Goal: Task Accomplishment & Management: Use online tool/utility

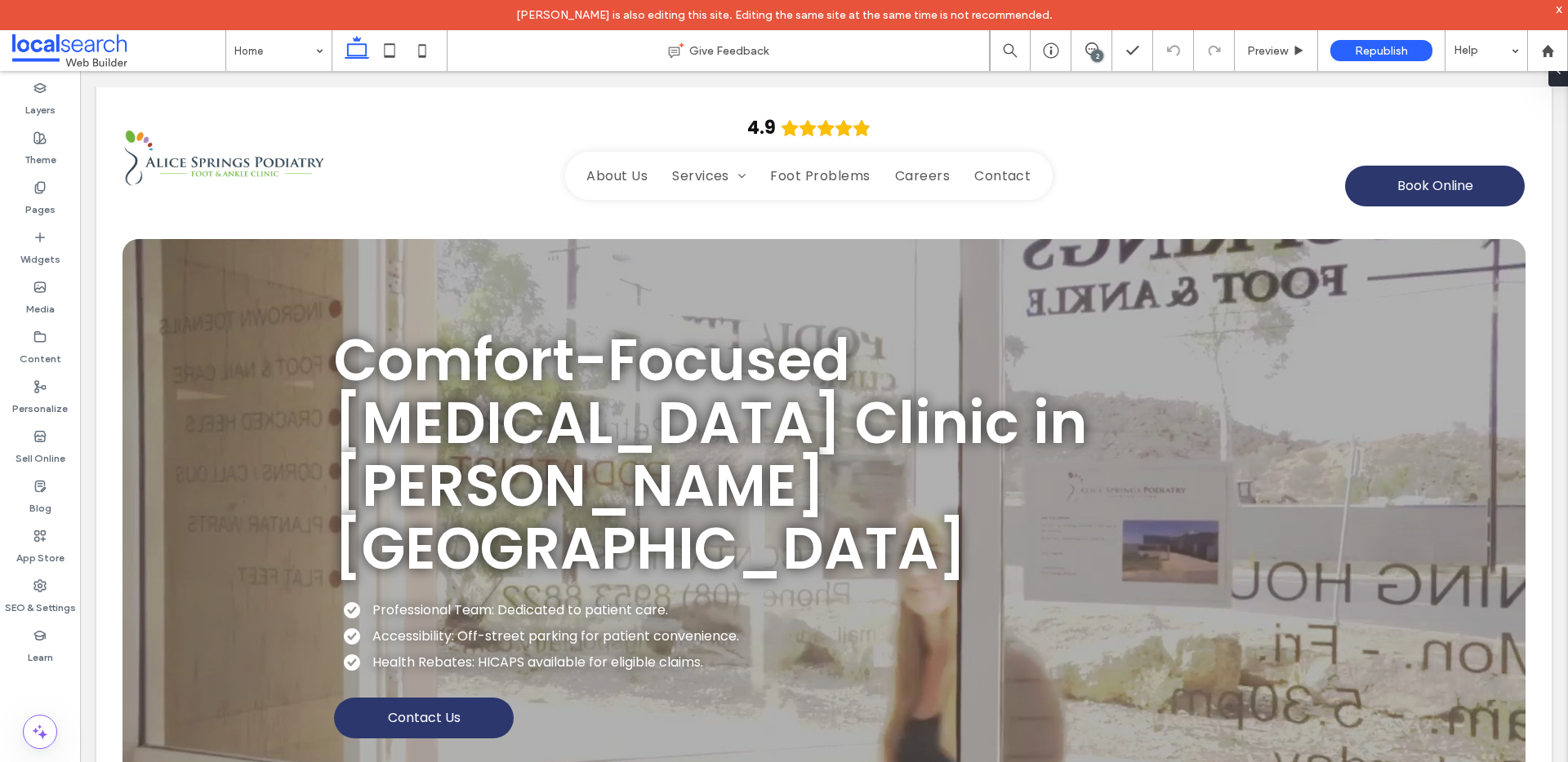
click at [1089, 58] on div "2" at bounding box center [1091, 51] width 40 height 16
click at [1089, 54] on use at bounding box center [1092, 49] width 13 height 13
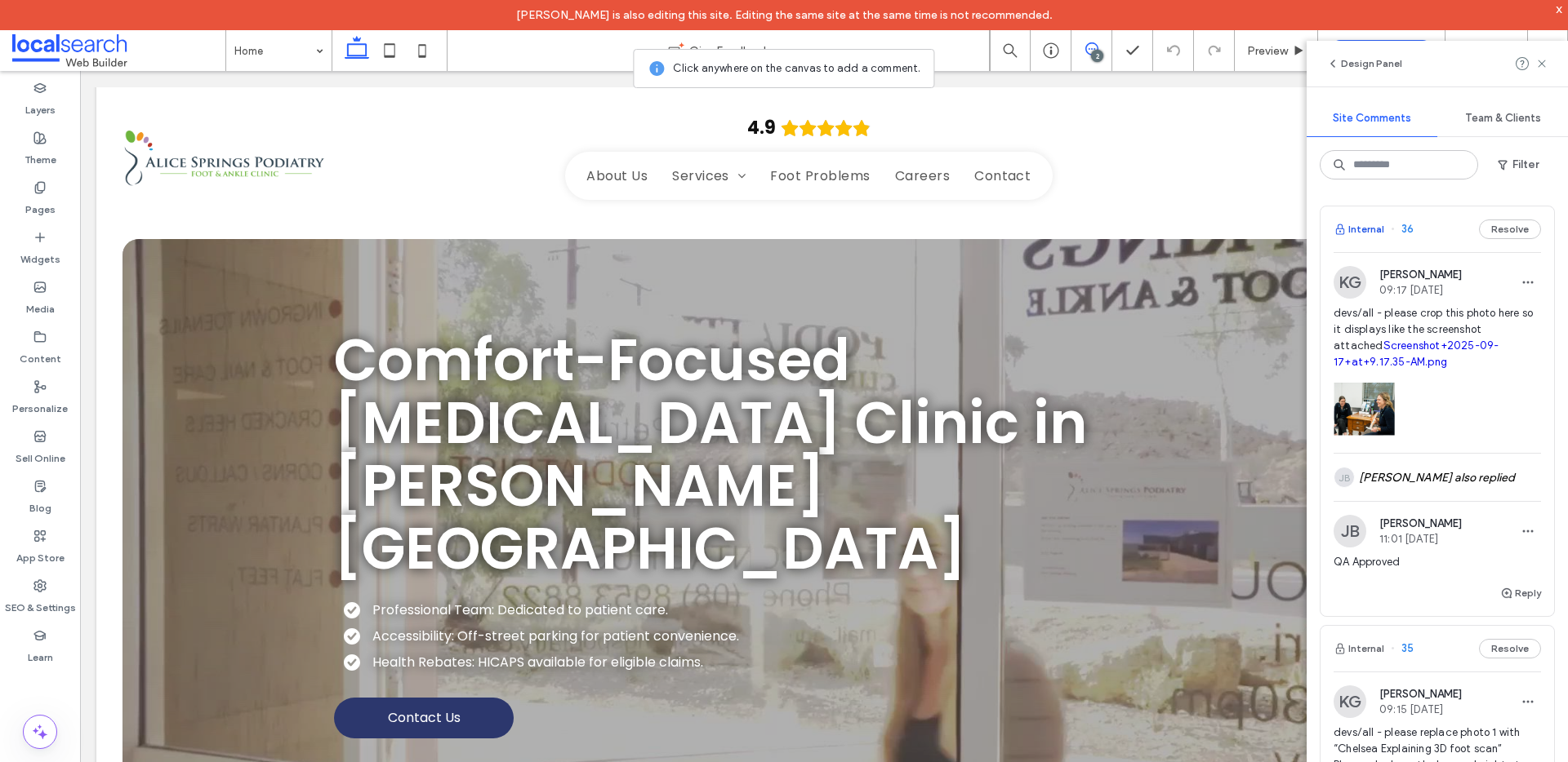
click at [1363, 229] on button "Internal" at bounding box center [1359, 229] width 51 height 20
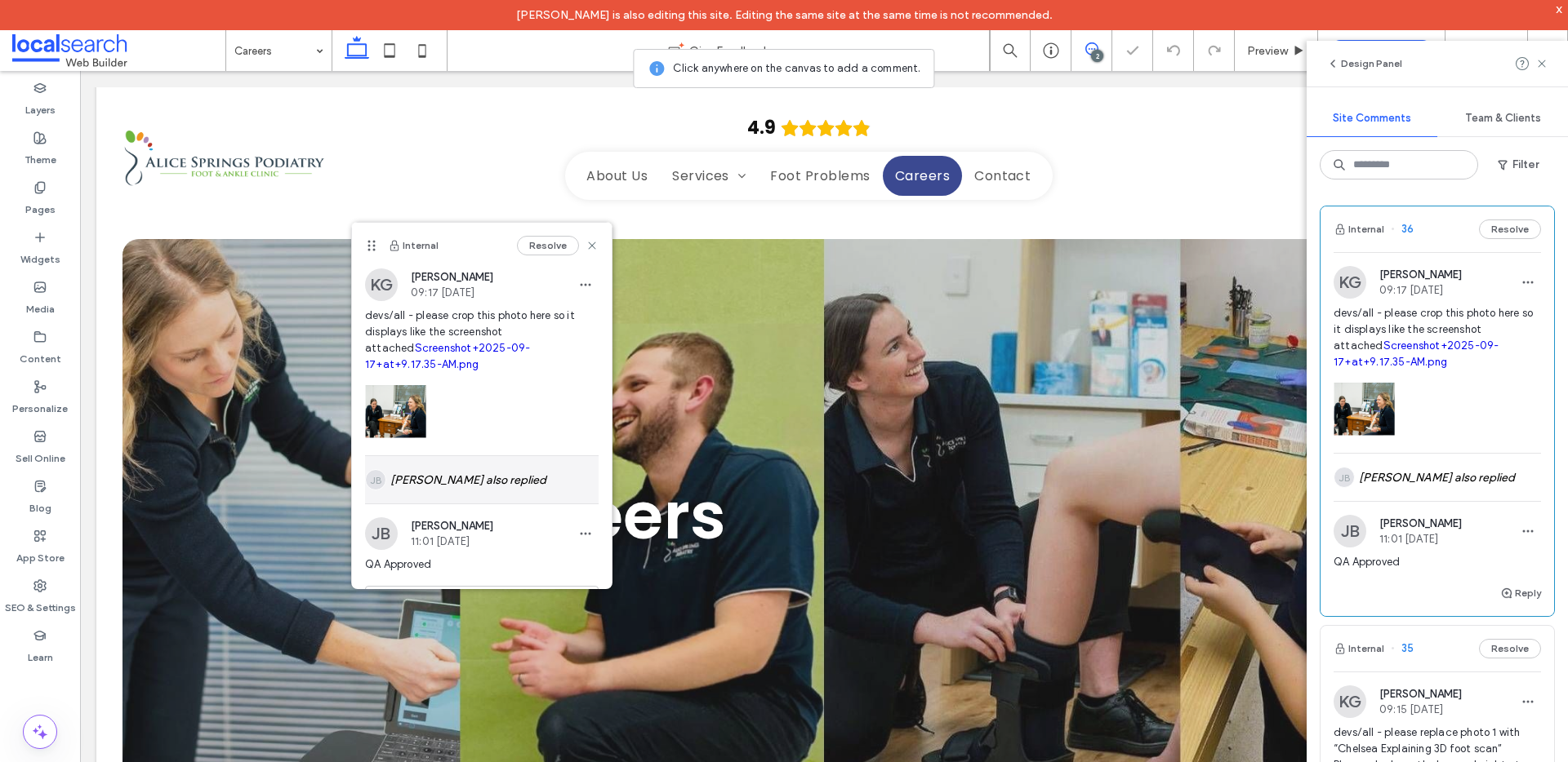
scroll to position [1759, 0]
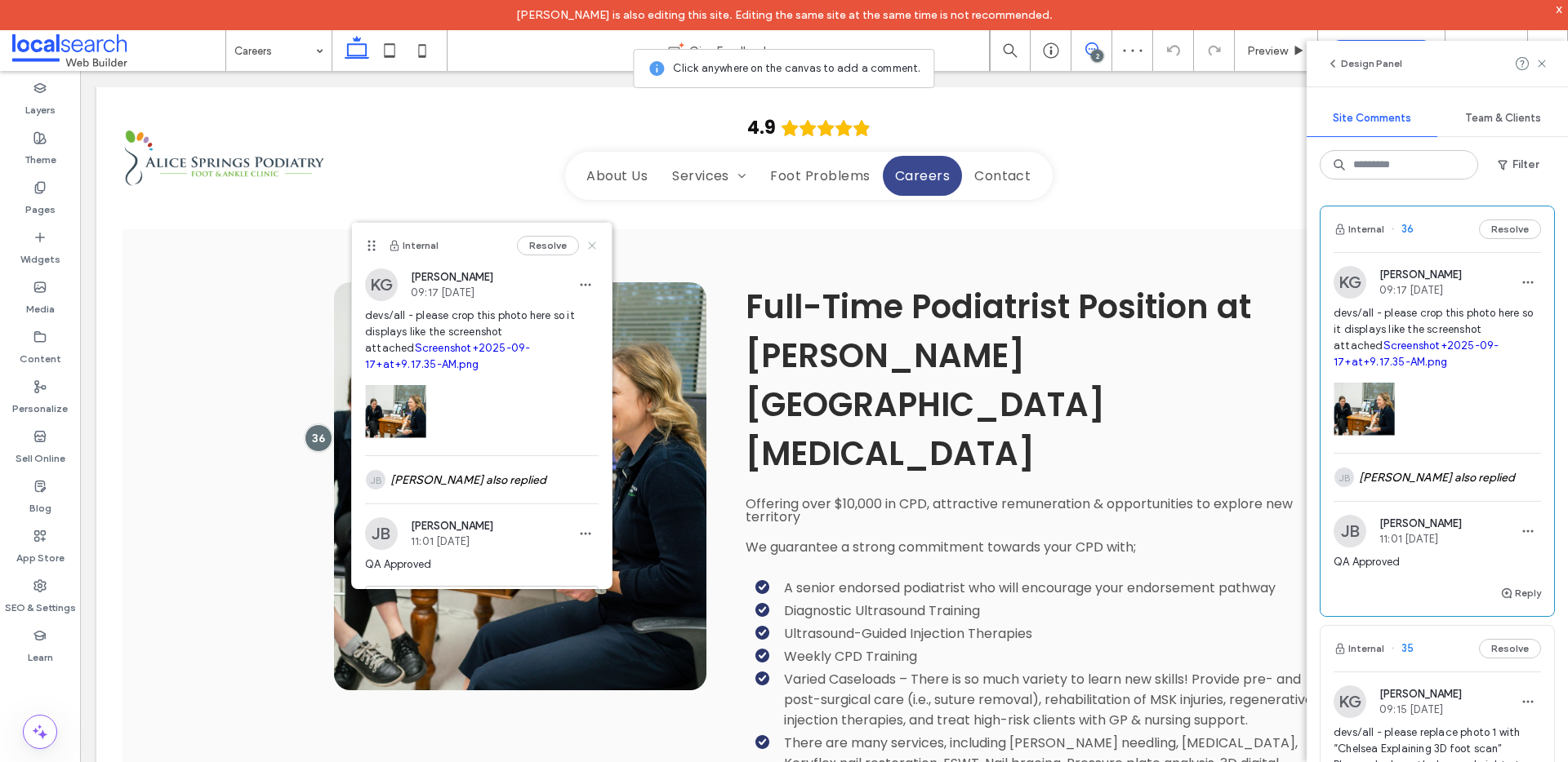
drag, startPoint x: 576, startPoint y: 248, endPoint x: 495, endPoint y: 176, distance: 108.4
click at [588, 248] on use at bounding box center [591, 245] width 7 height 7
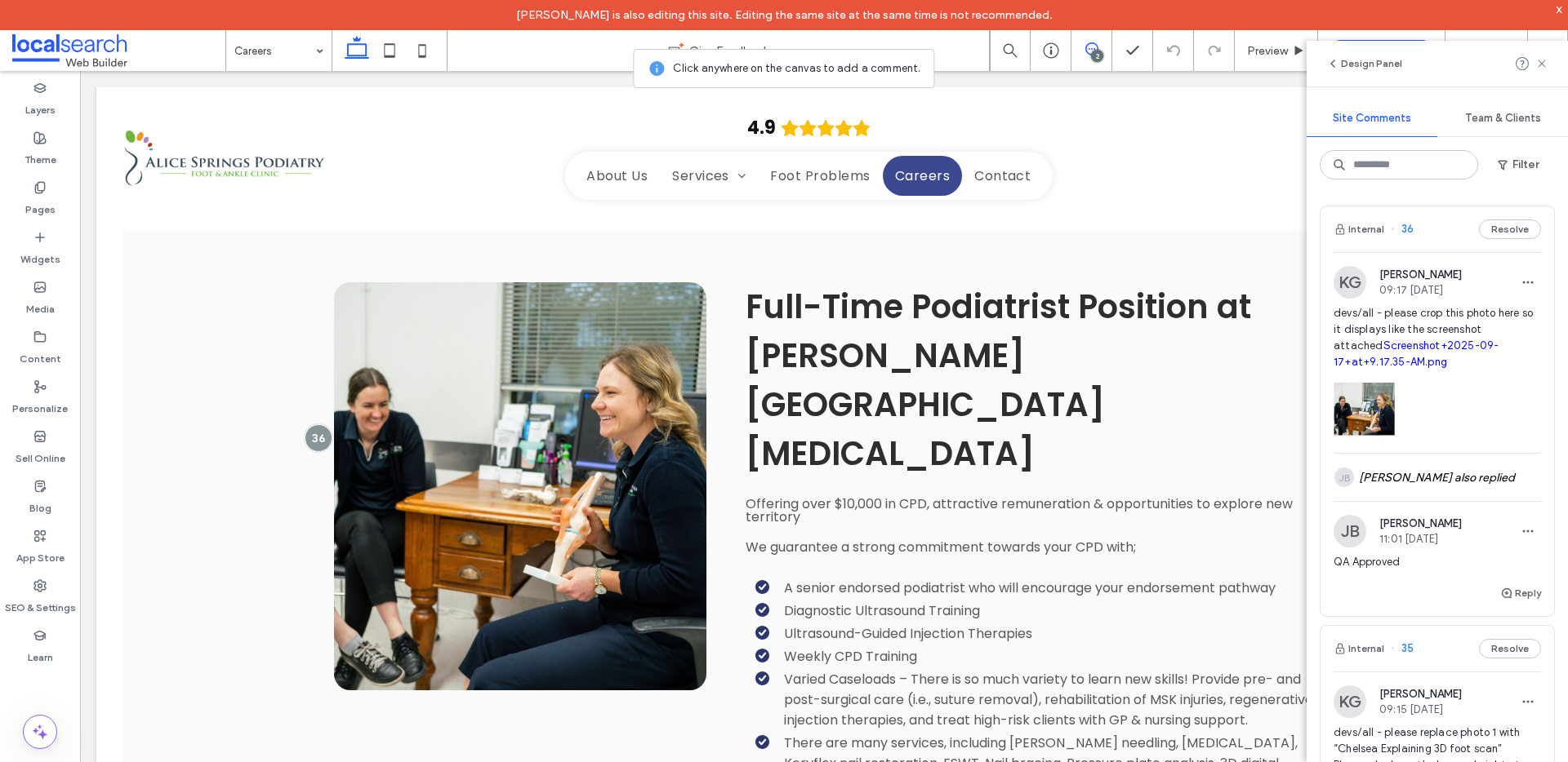
click at [1432, 347] on link "Screenshot+2025-09-17+at+9.17.35-AM.png" at bounding box center [1416, 353] width 165 height 29
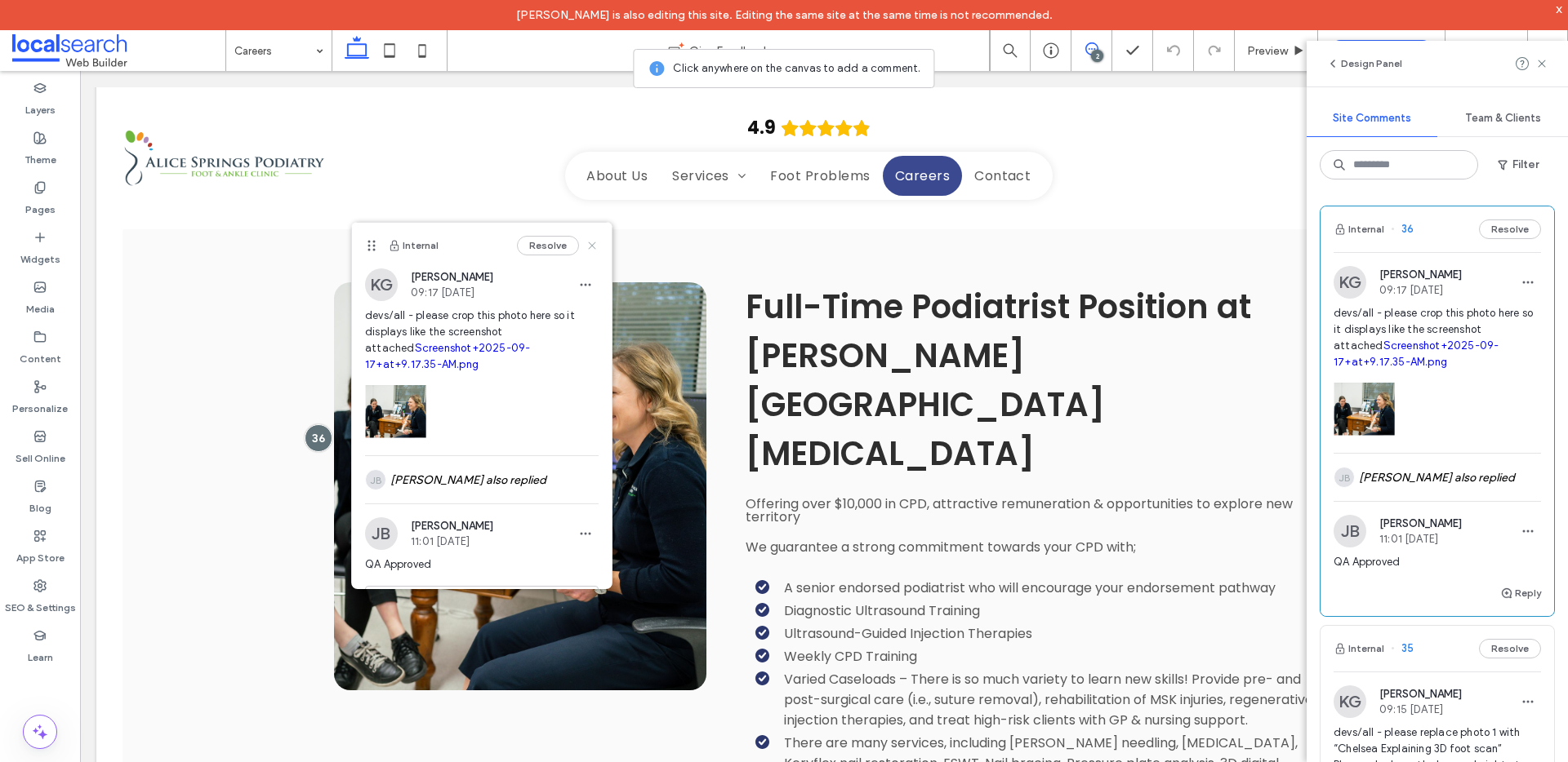
drag, startPoint x: 576, startPoint y: 242, endPoint x: 476, endPoint y: 18, distance: 245.3
click at [588, 242] on use at bounding box center [591, 245] width 7 height 7
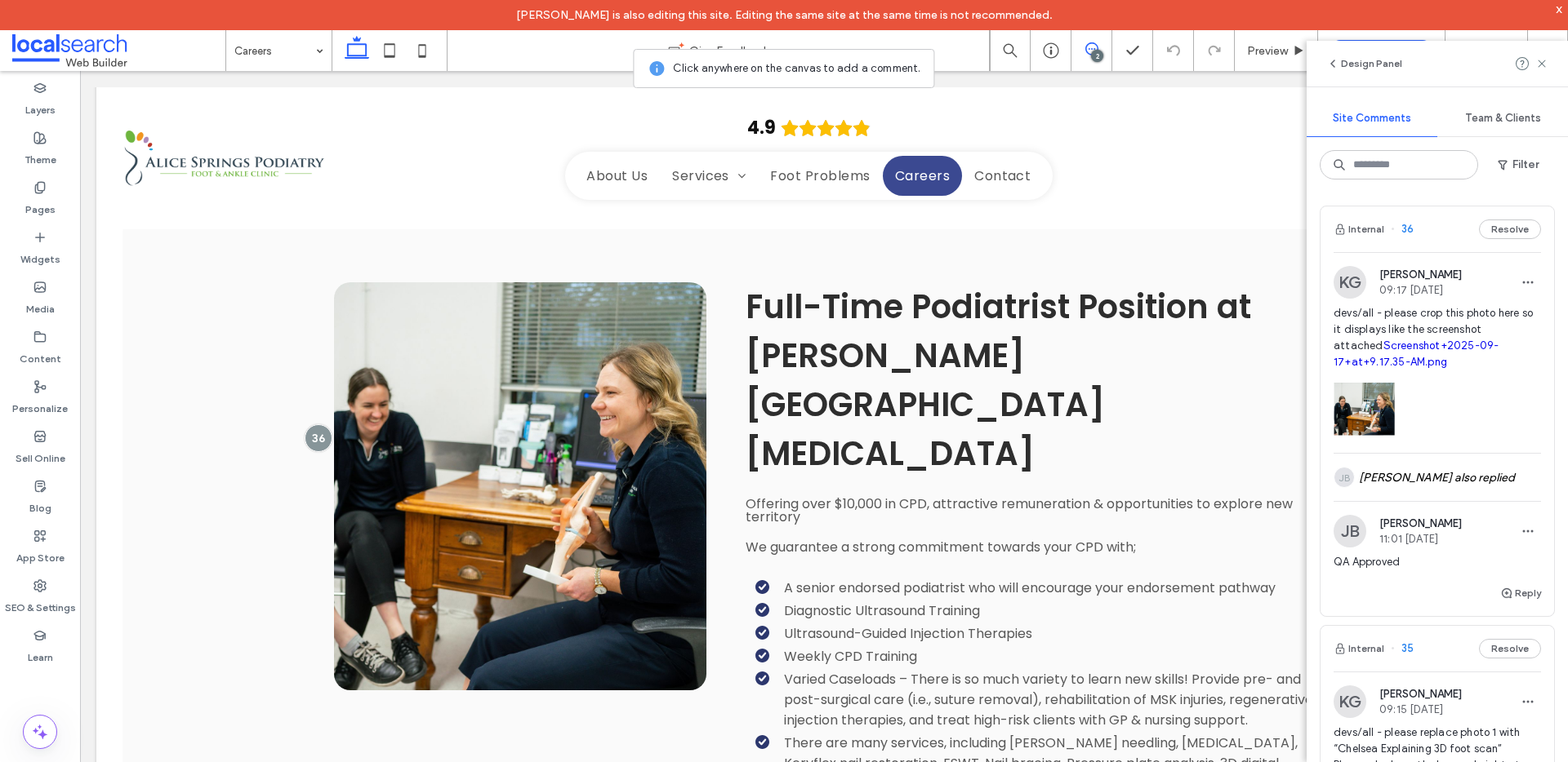
click at [1096, 48] on icon at bounding box center [1092, 49] width 13 height 13
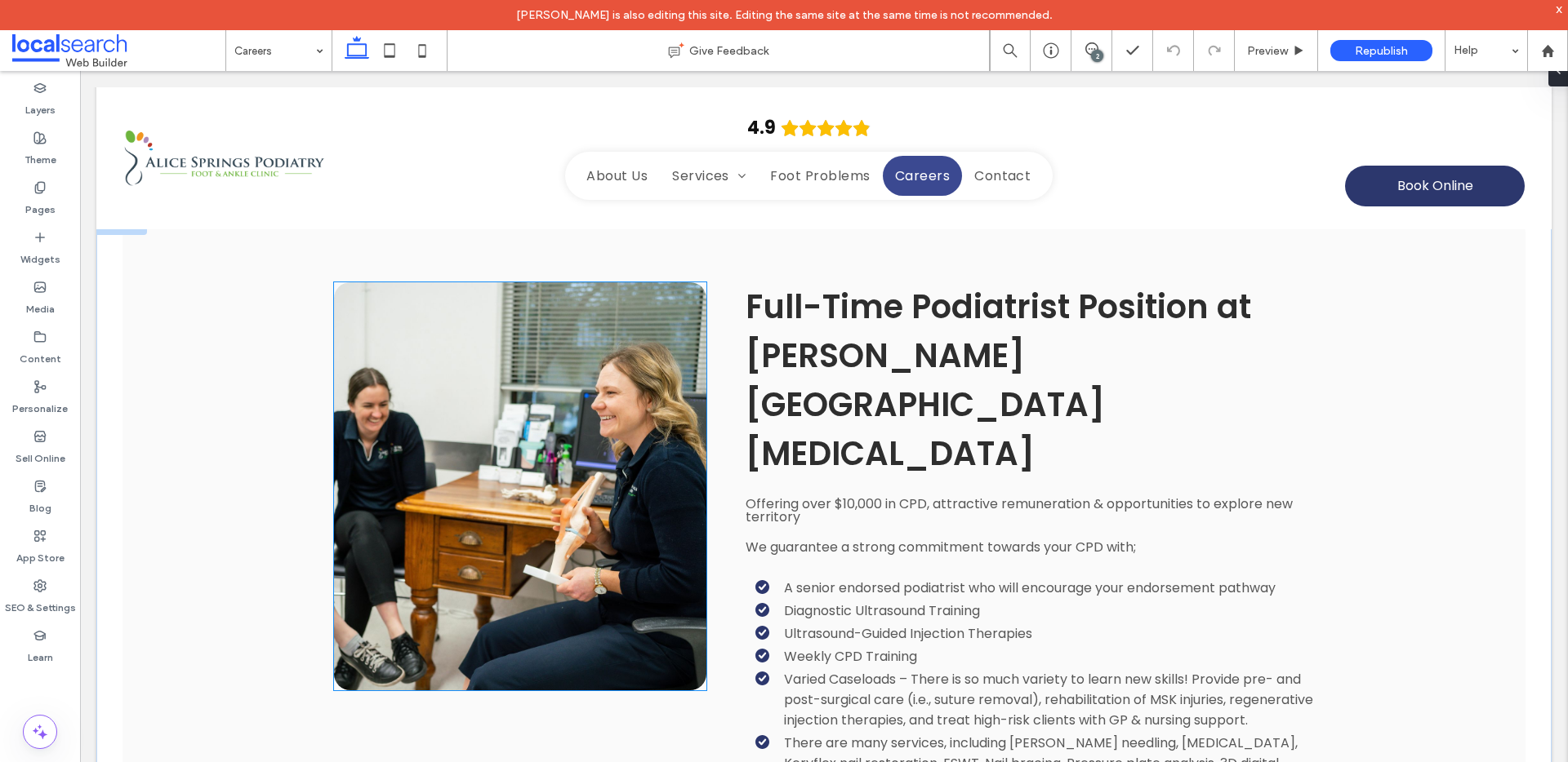
click at [585, 648] on link at bounding box center [520, 487] width 372 height 408
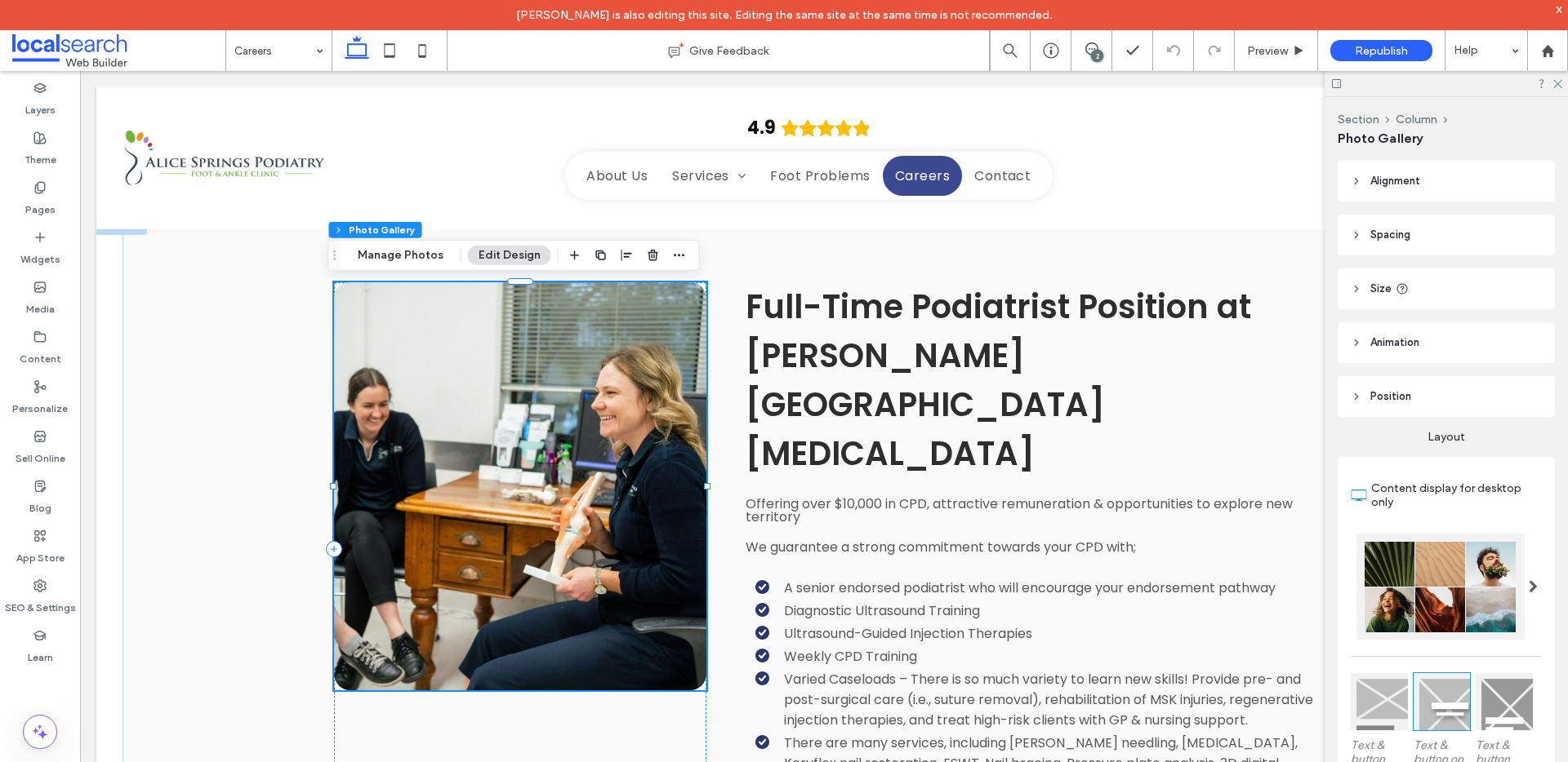
click at [468, 680] on link at bounding box center [520, 487] width 372 height 408
click at [1426, 282] on header "Size" at bounding box center [1446, 289] width 217 height 41
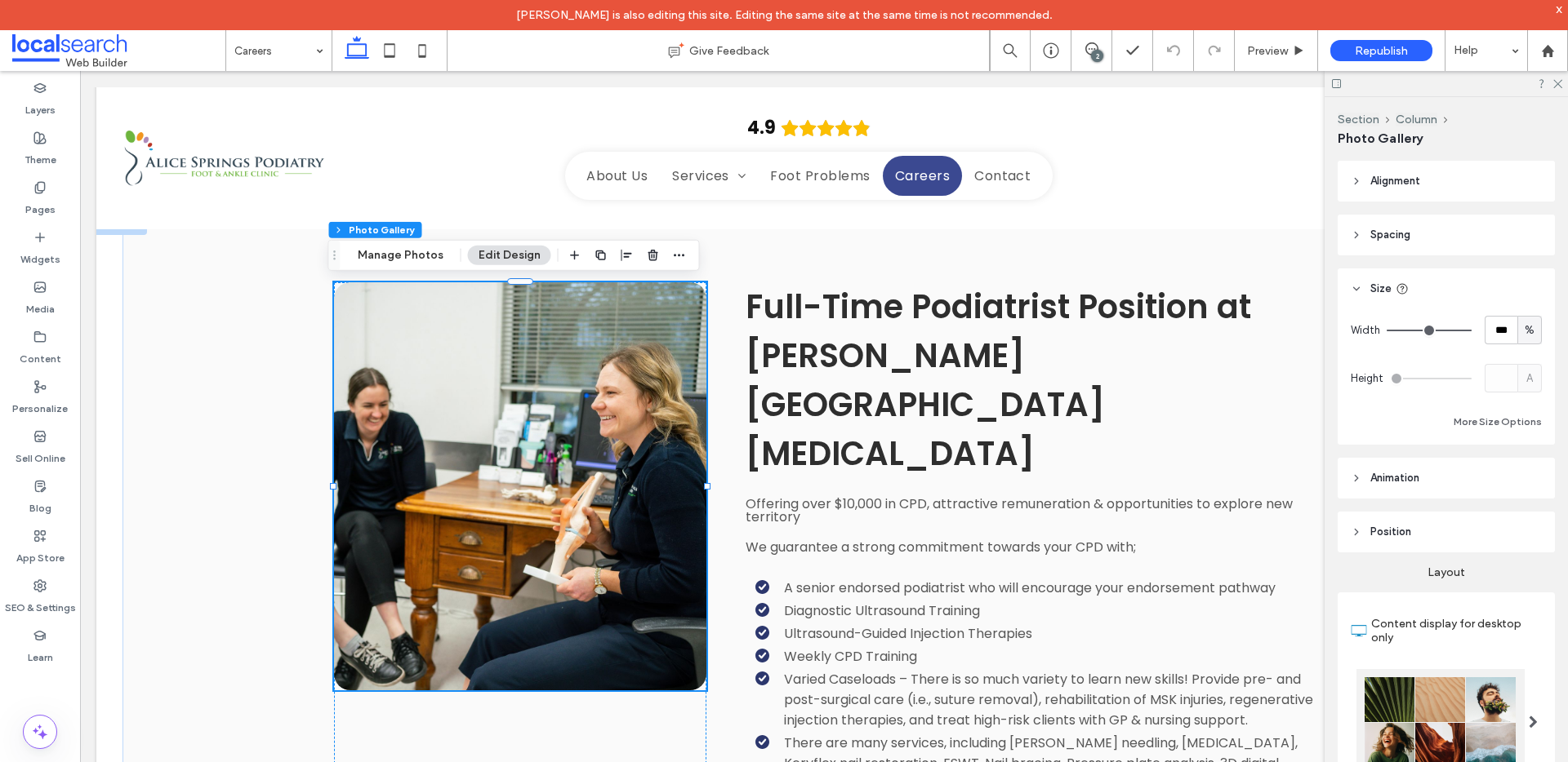
click at [1426, 529] on header "Position" at bounding box center [1446, 533] width 217 height 41
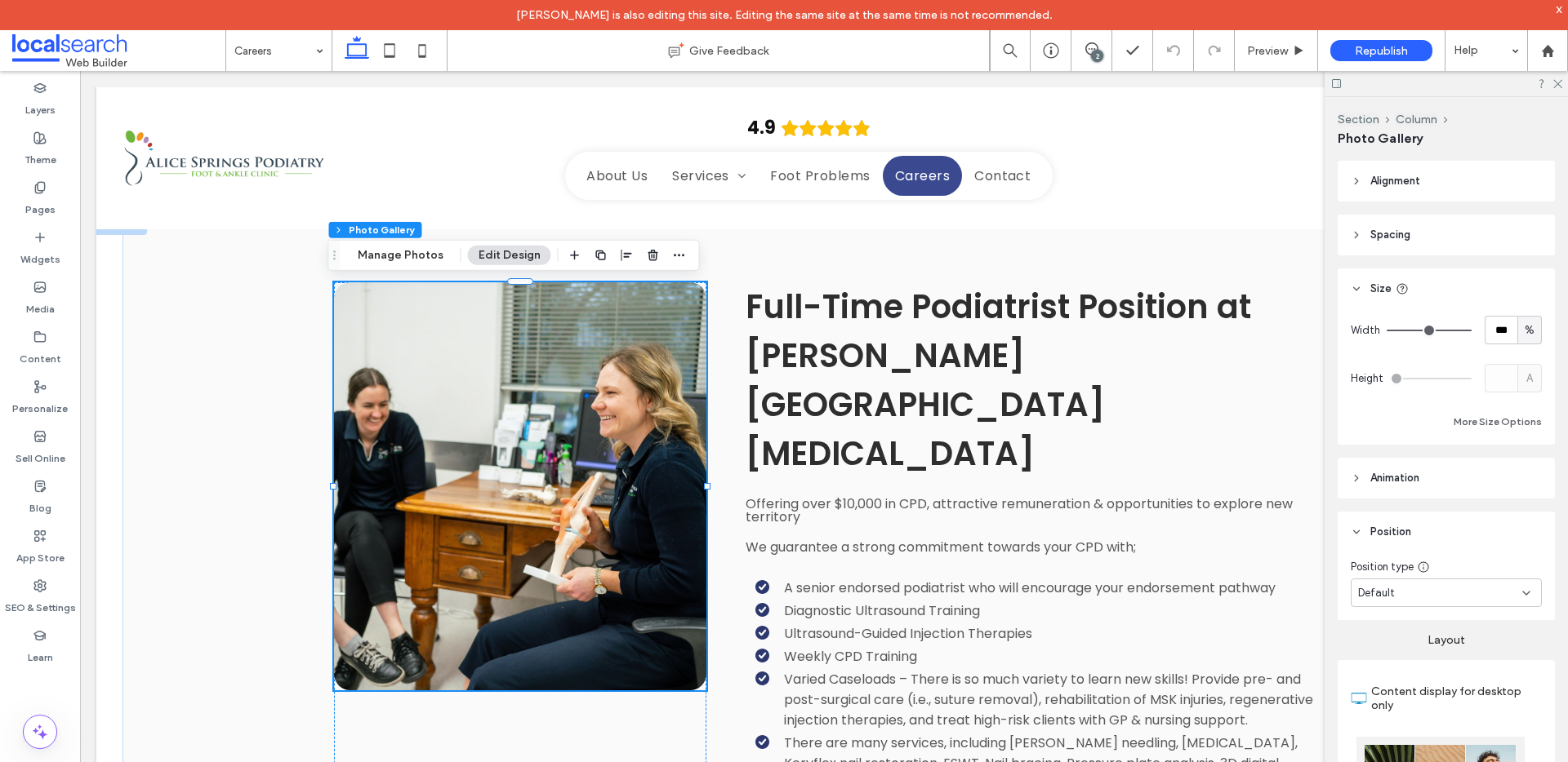
click at [1425, 527] on header "Position" at bounding box center [1446, 533] width 217 height 41
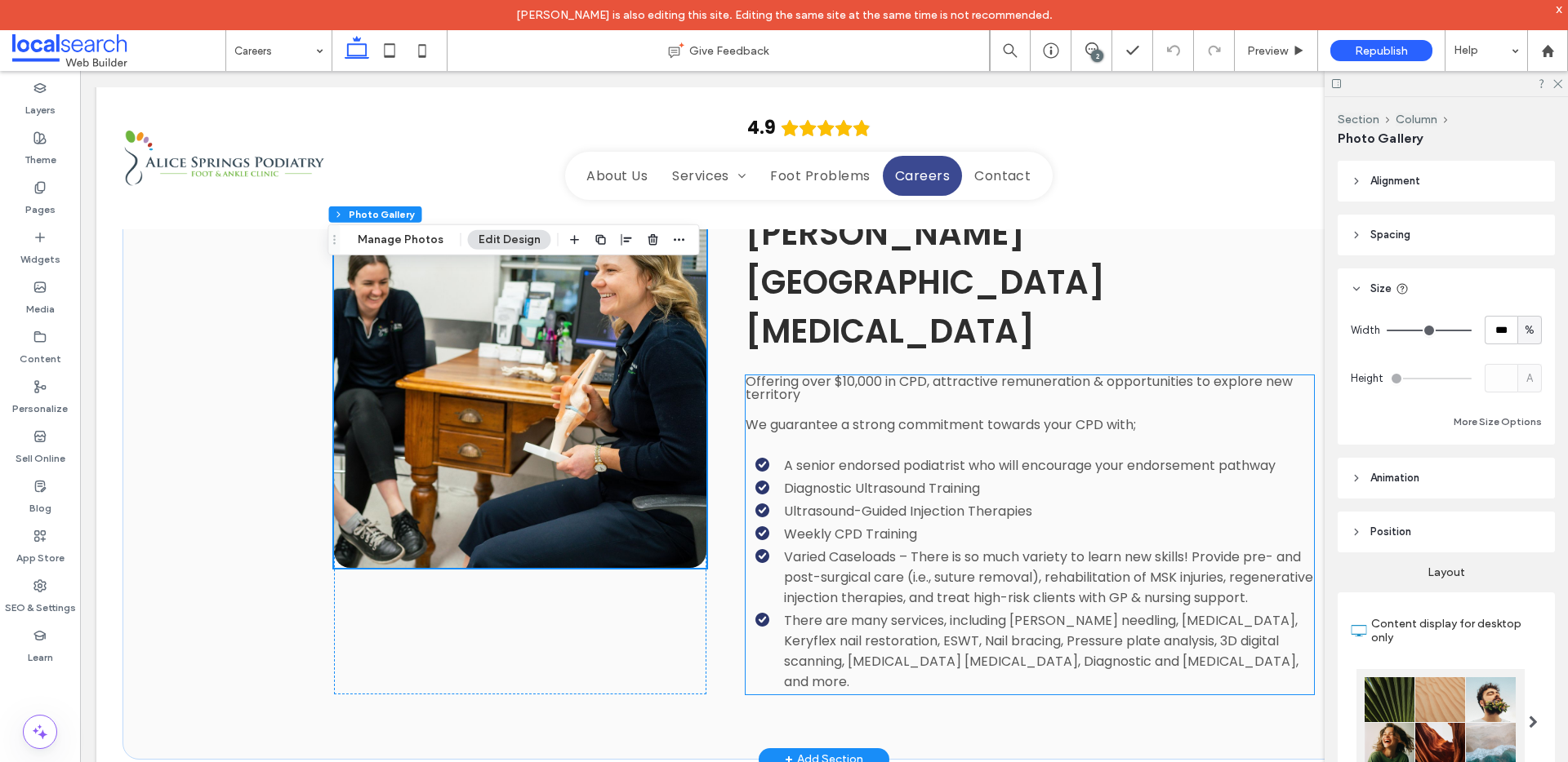
scroll to position [1884, 0]
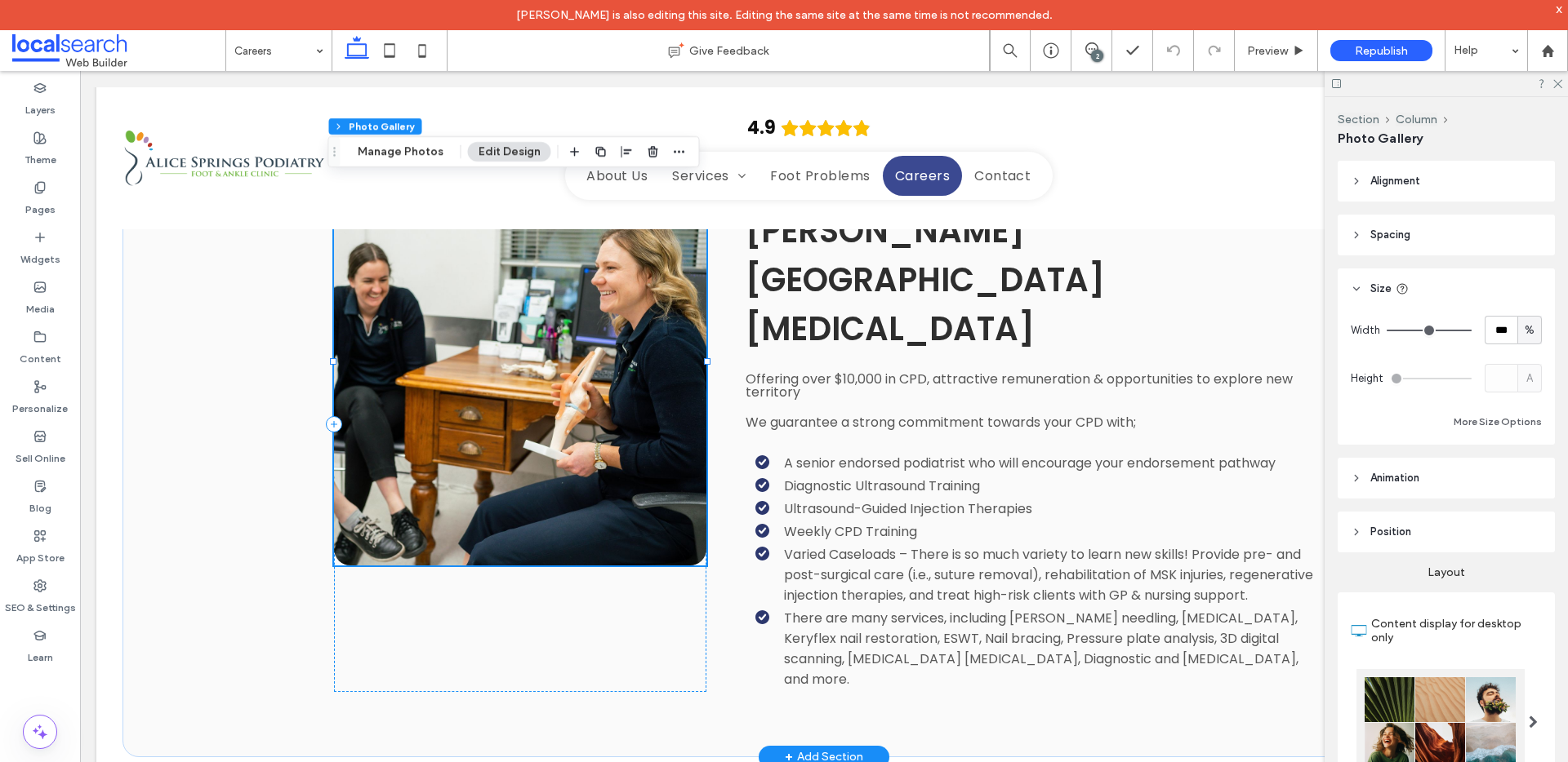
click at [561, 502] on link at bounding box center [520, 362] width 372 height 408
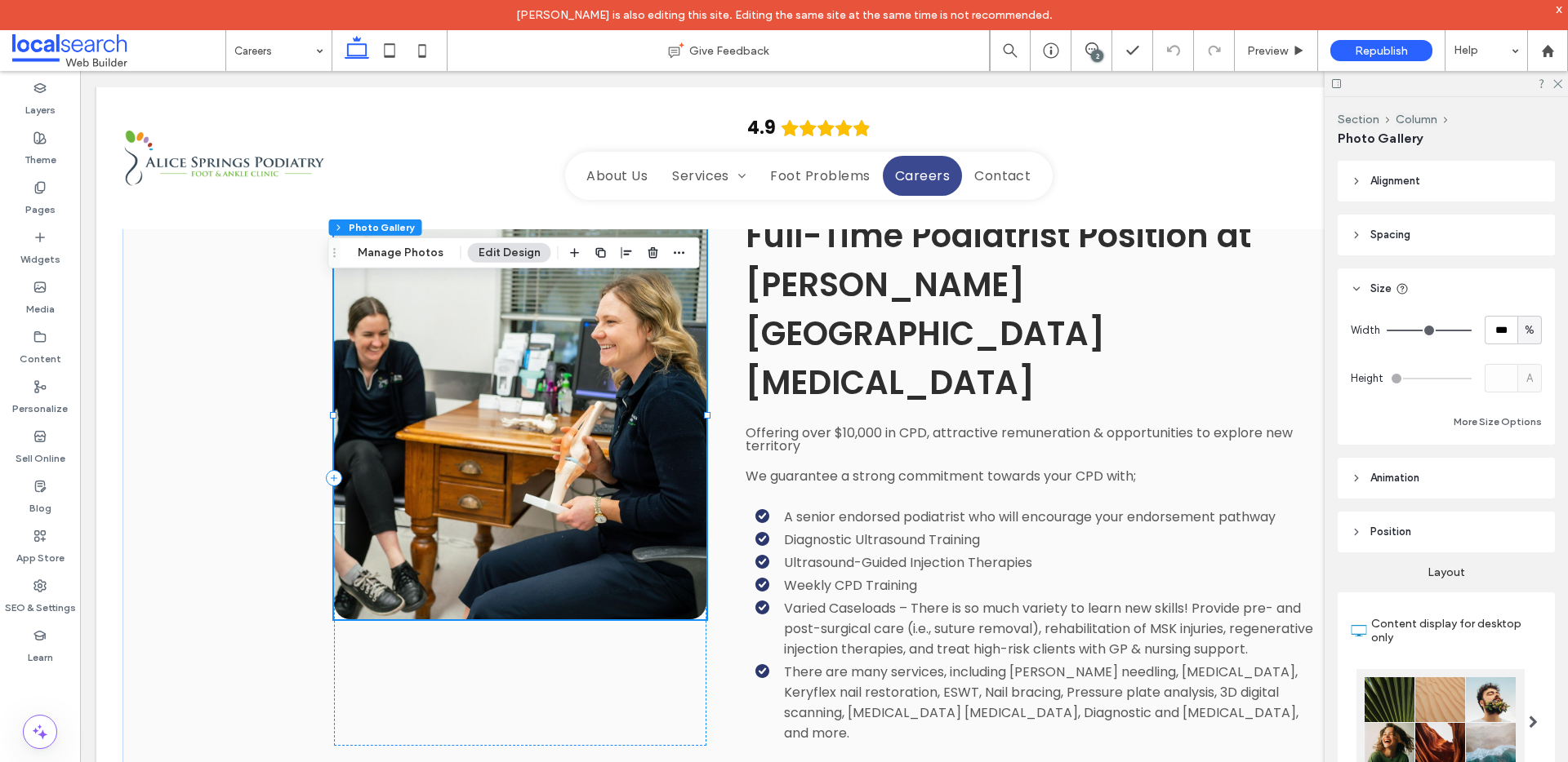
scroll to position [1761, 0]
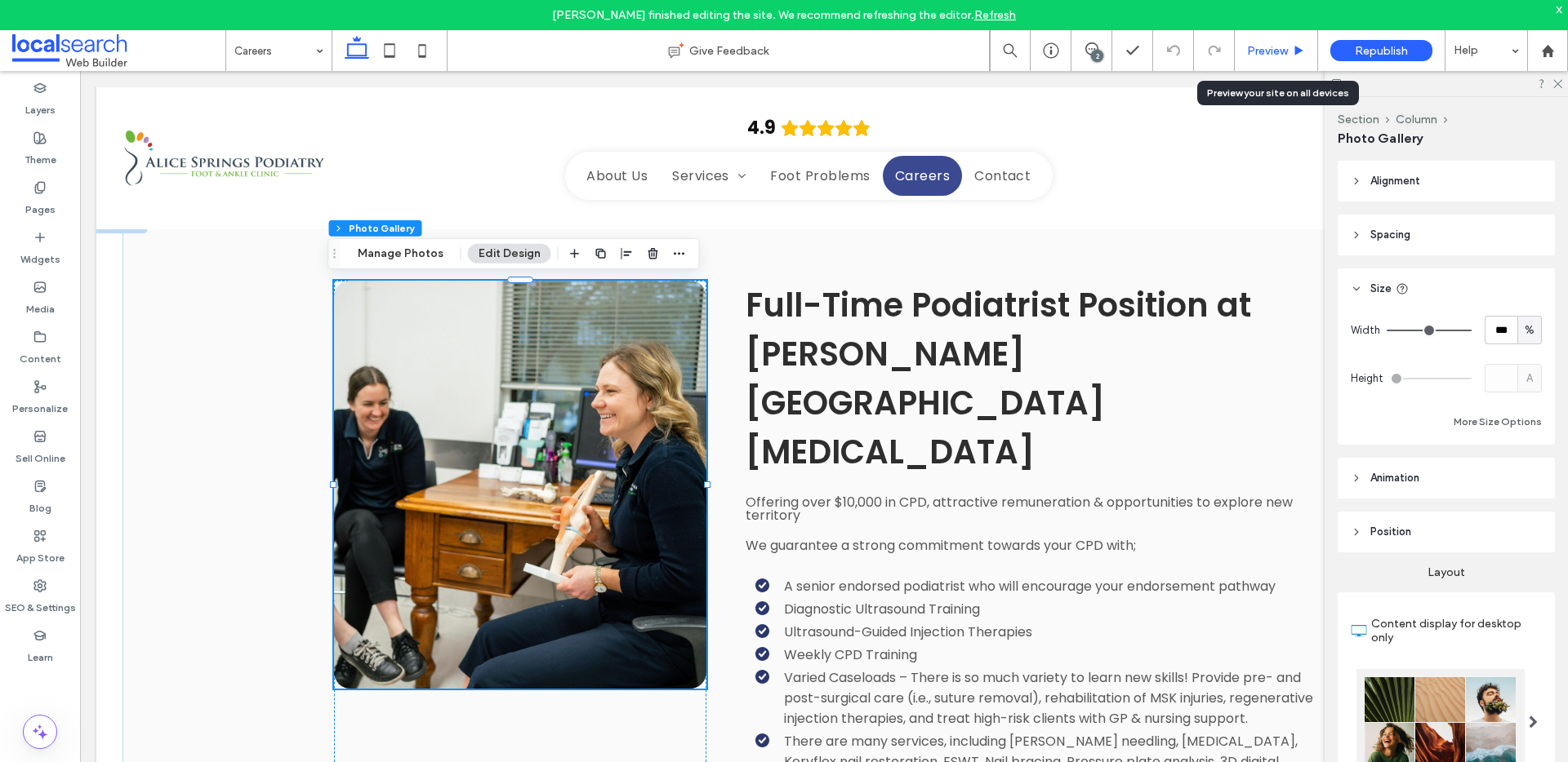
click at [1279, 44] on span "Preview" at bounding box center [1267, 51] width 41 height 14
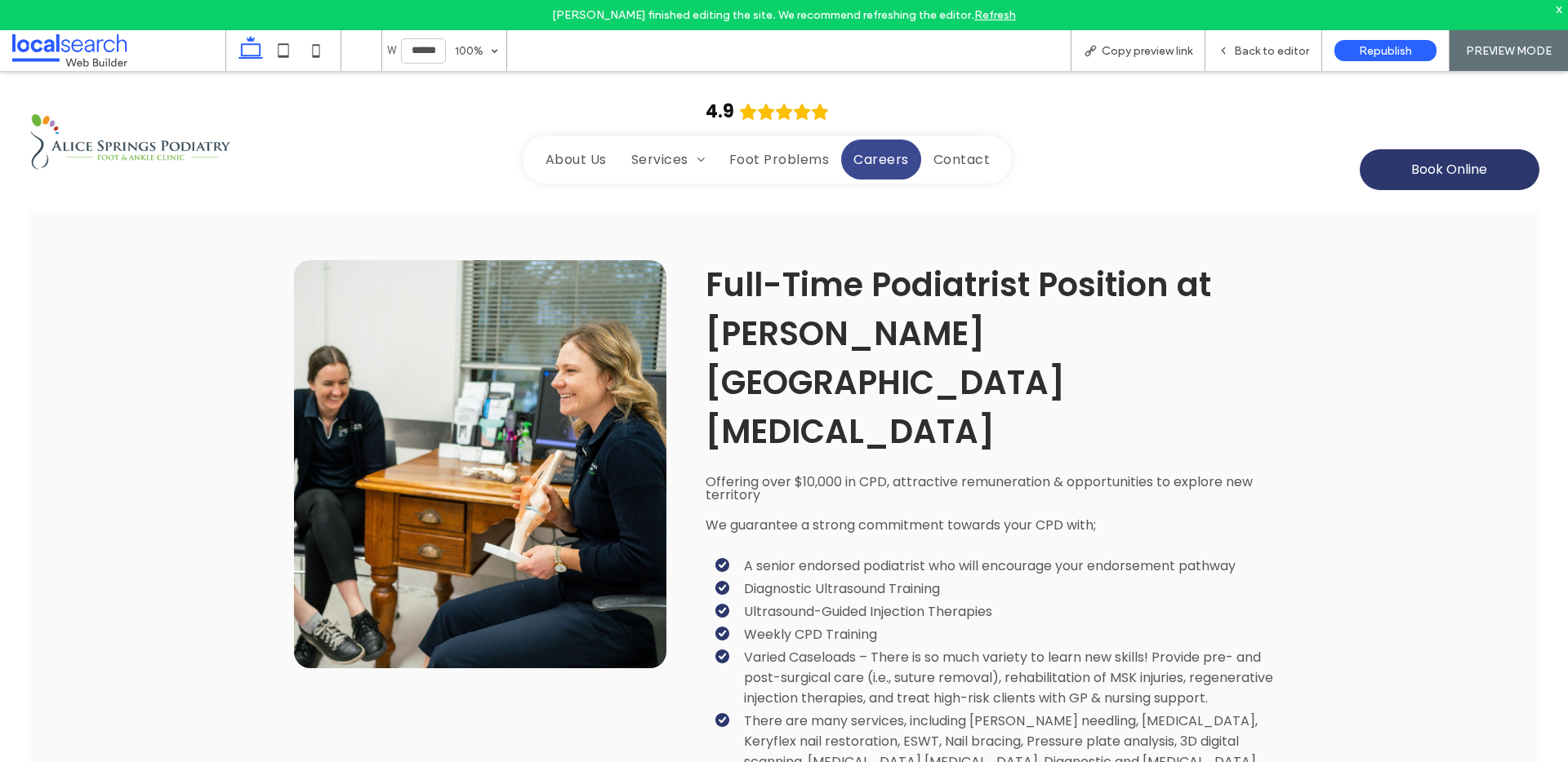
scroll to position [1766, 0]
click at [1246, 56] on span "Back to editor" at bounding box center [1270, 51] width 75 height 14
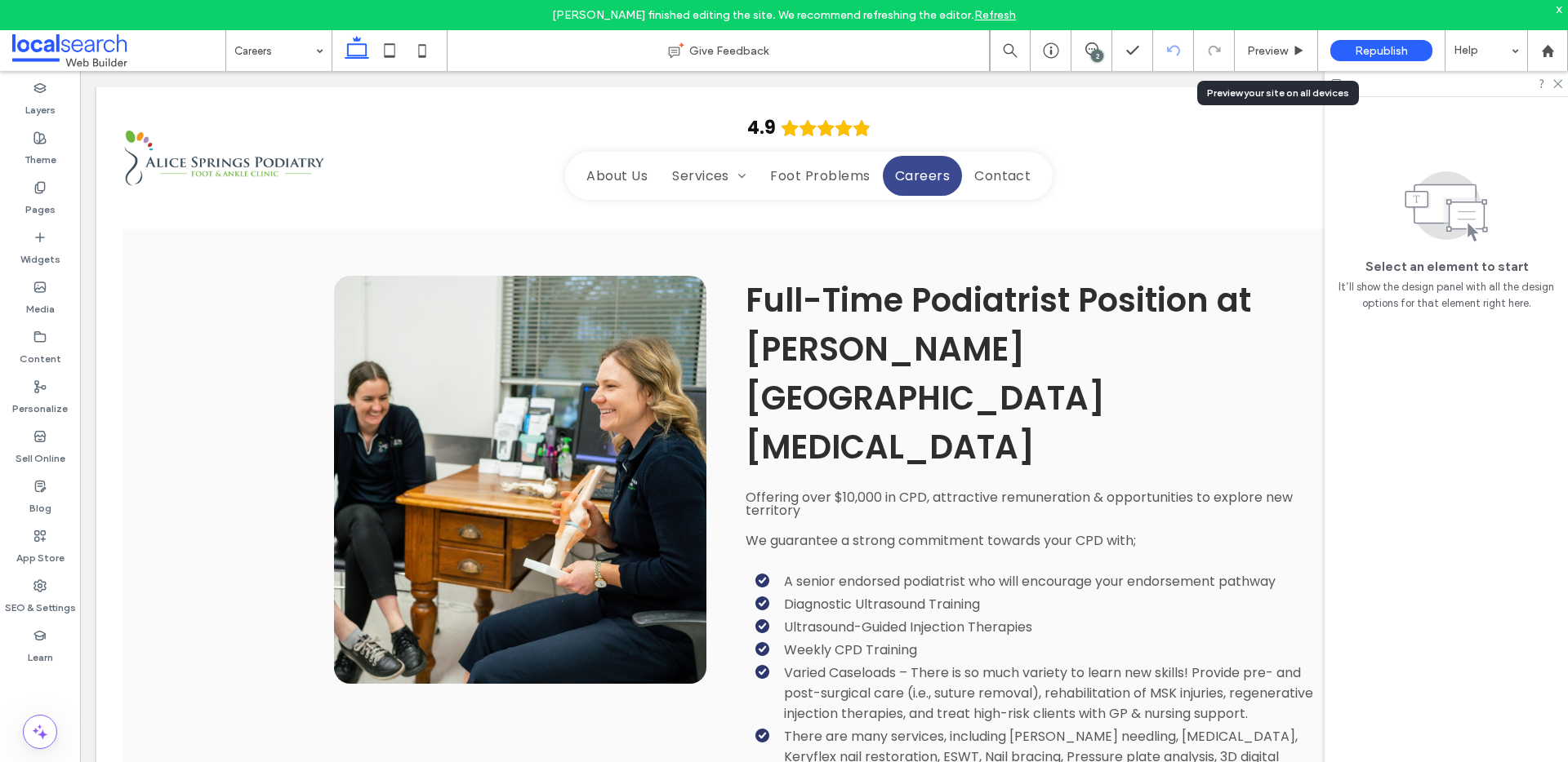
scroll to position [1782, 0]
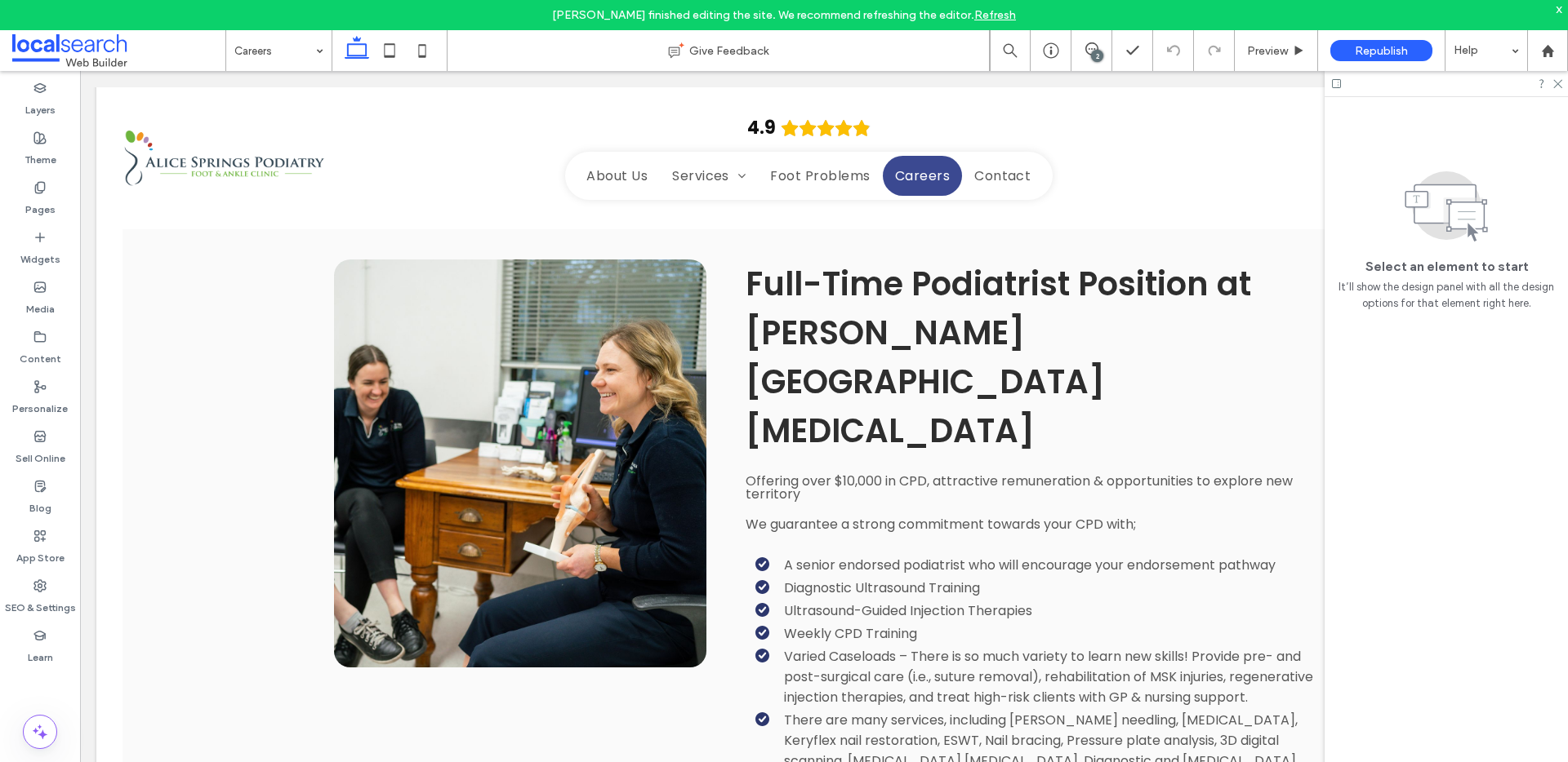
click at [1092, 51] on div "2" at bounding box center [1097, 56] width 12 height 12
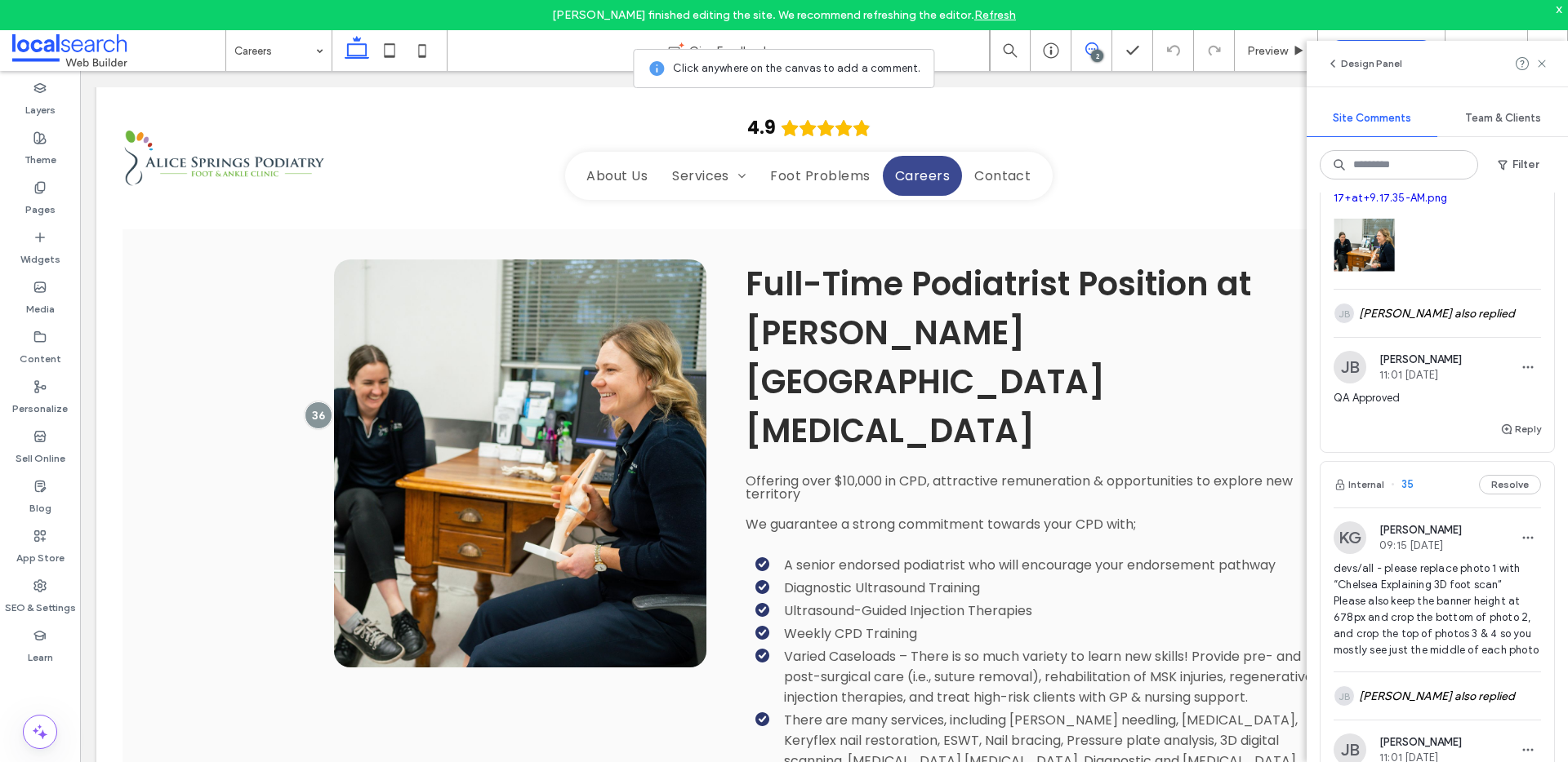
scroll to position [242, 0]
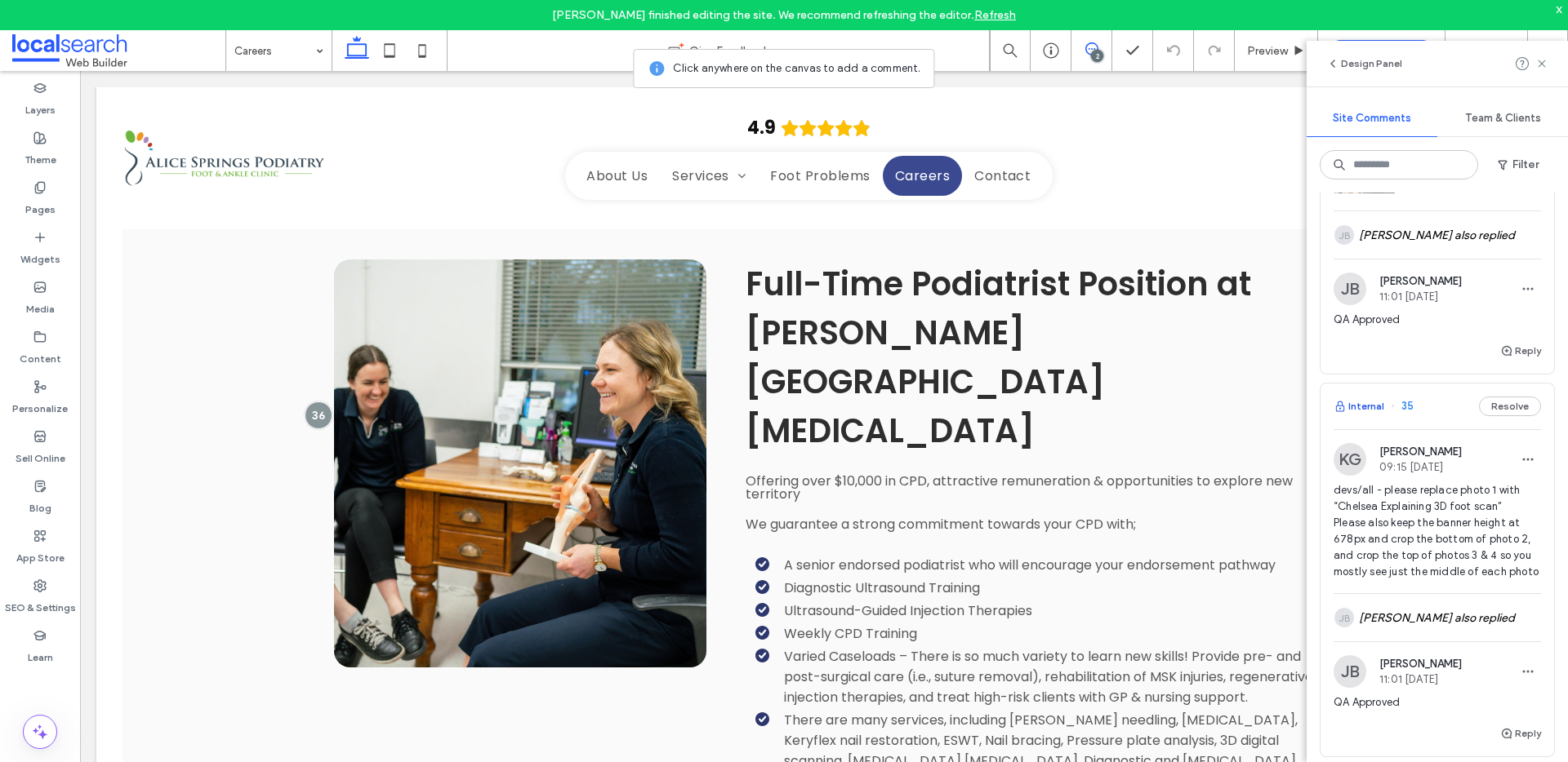
click at [1358, 404] on button "Internal" at bounding box center [1359, 407] width 51 height 20
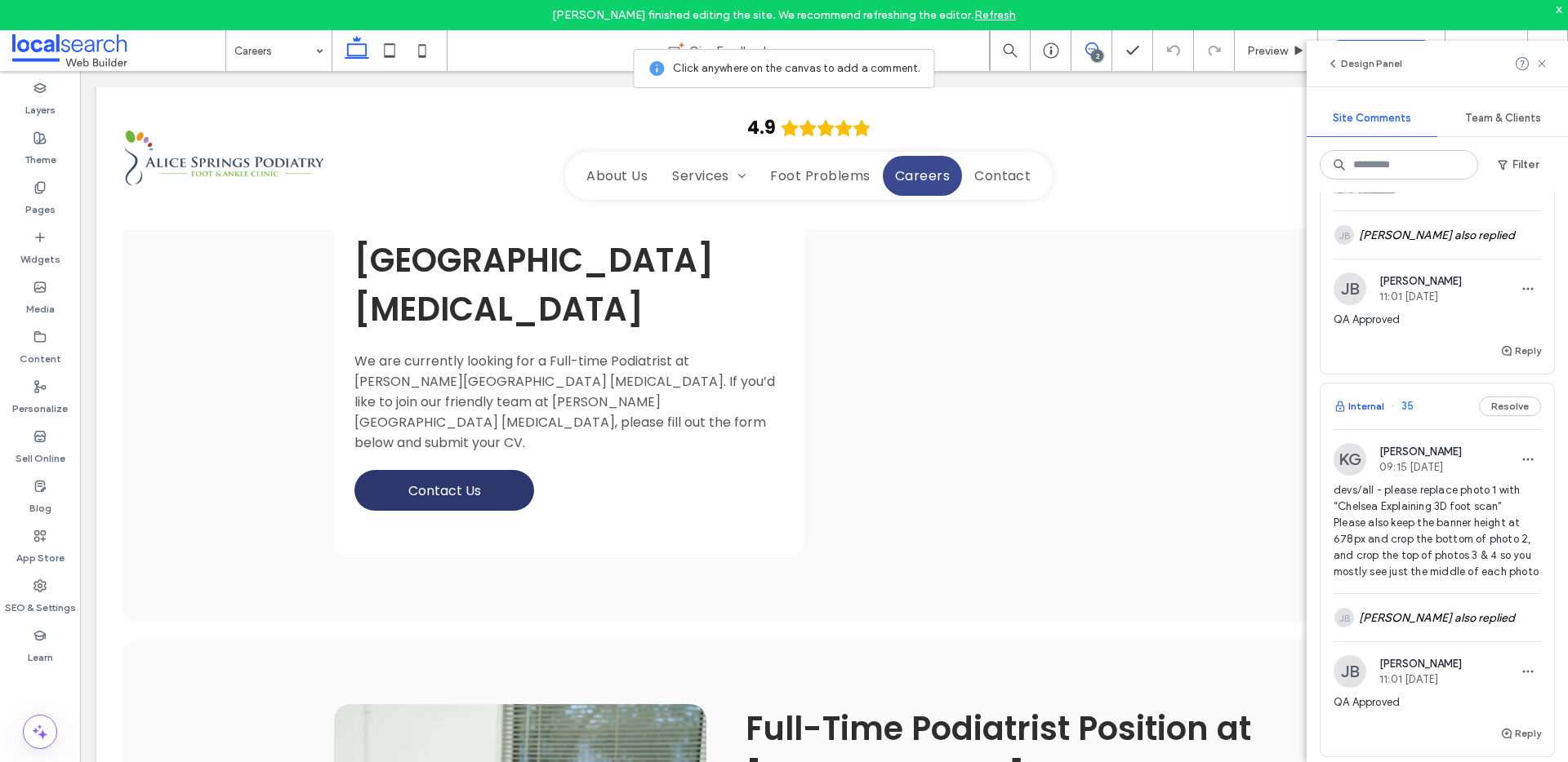
scroll to position [21, 0]
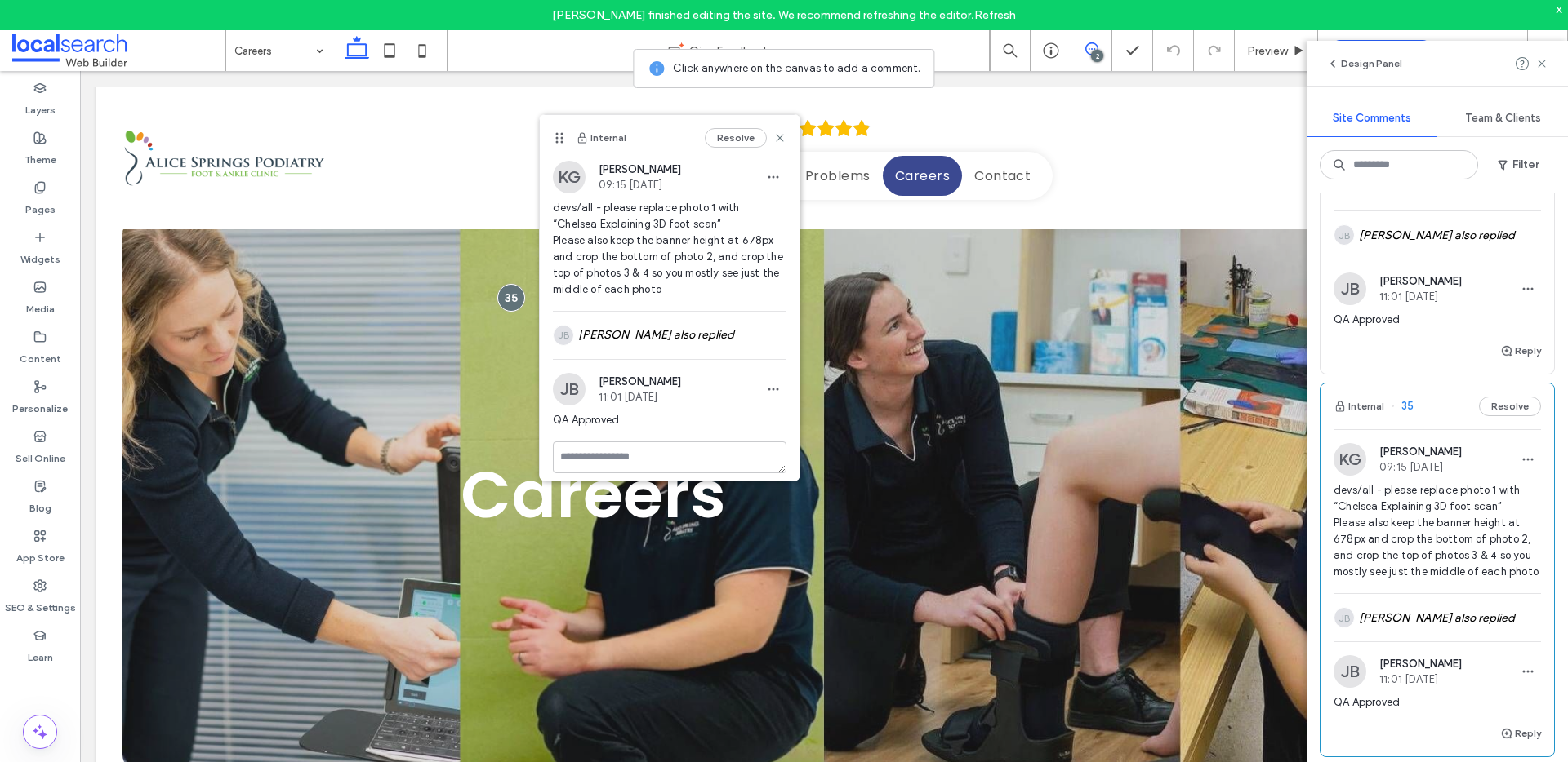
click at [765, 128] on div "Resolve" at bounding box center [745, 138] width 81 height 20
drag, startPoint x: 763, startPoint y: 134, endPoint x: 684, endPoint y: 62, distance: 106.9
click at [775, 134] on use at bounding box center [779, 137] width 7 height 7
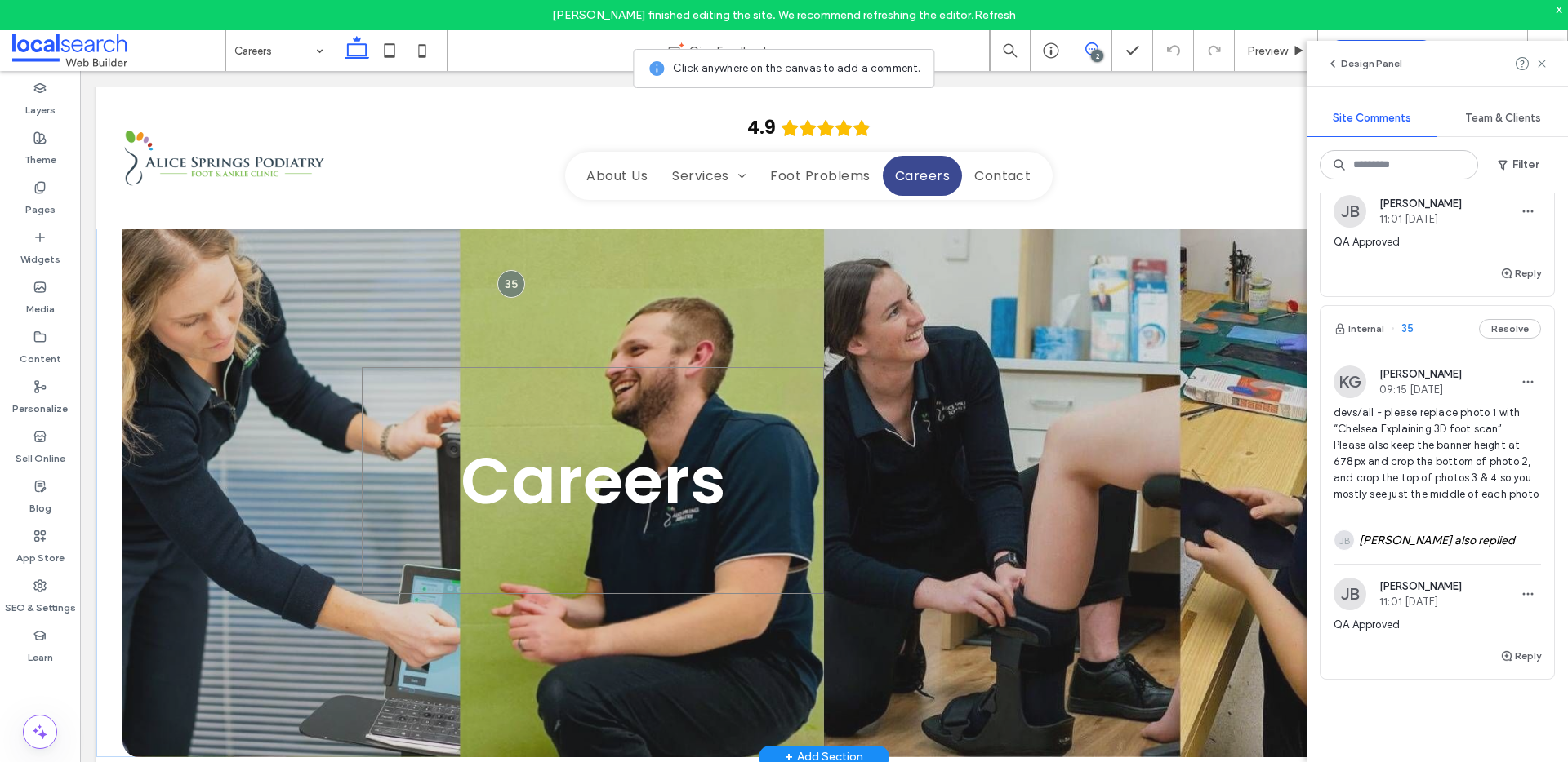
scroll to position [36, 0]
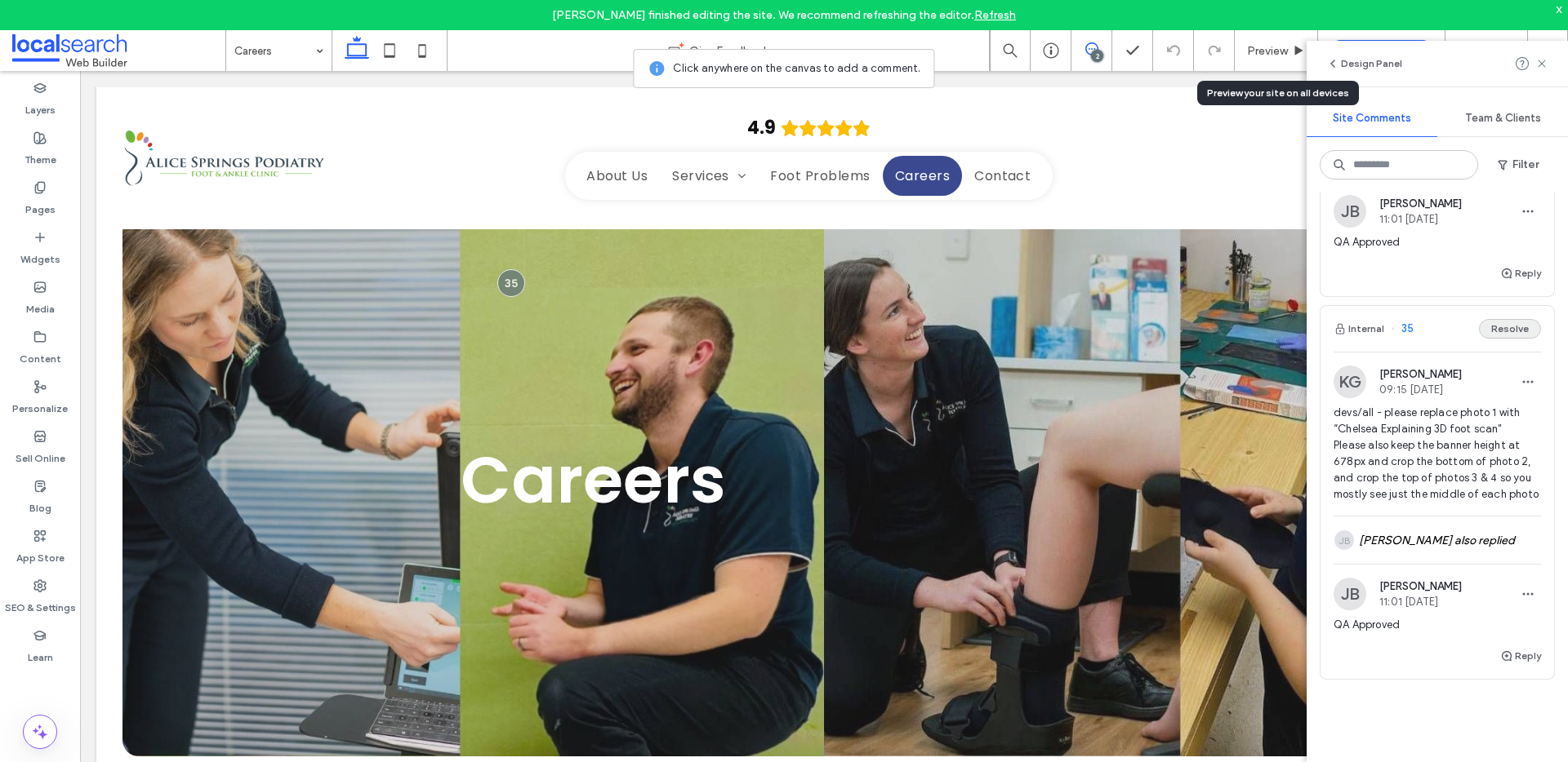
click at [1512, 321] on button "Resolve" at bounding box center [1509, 329] width 62 height 20
click at [1543, 59] on use at bounding box center [1541, 62] width 7 height 7
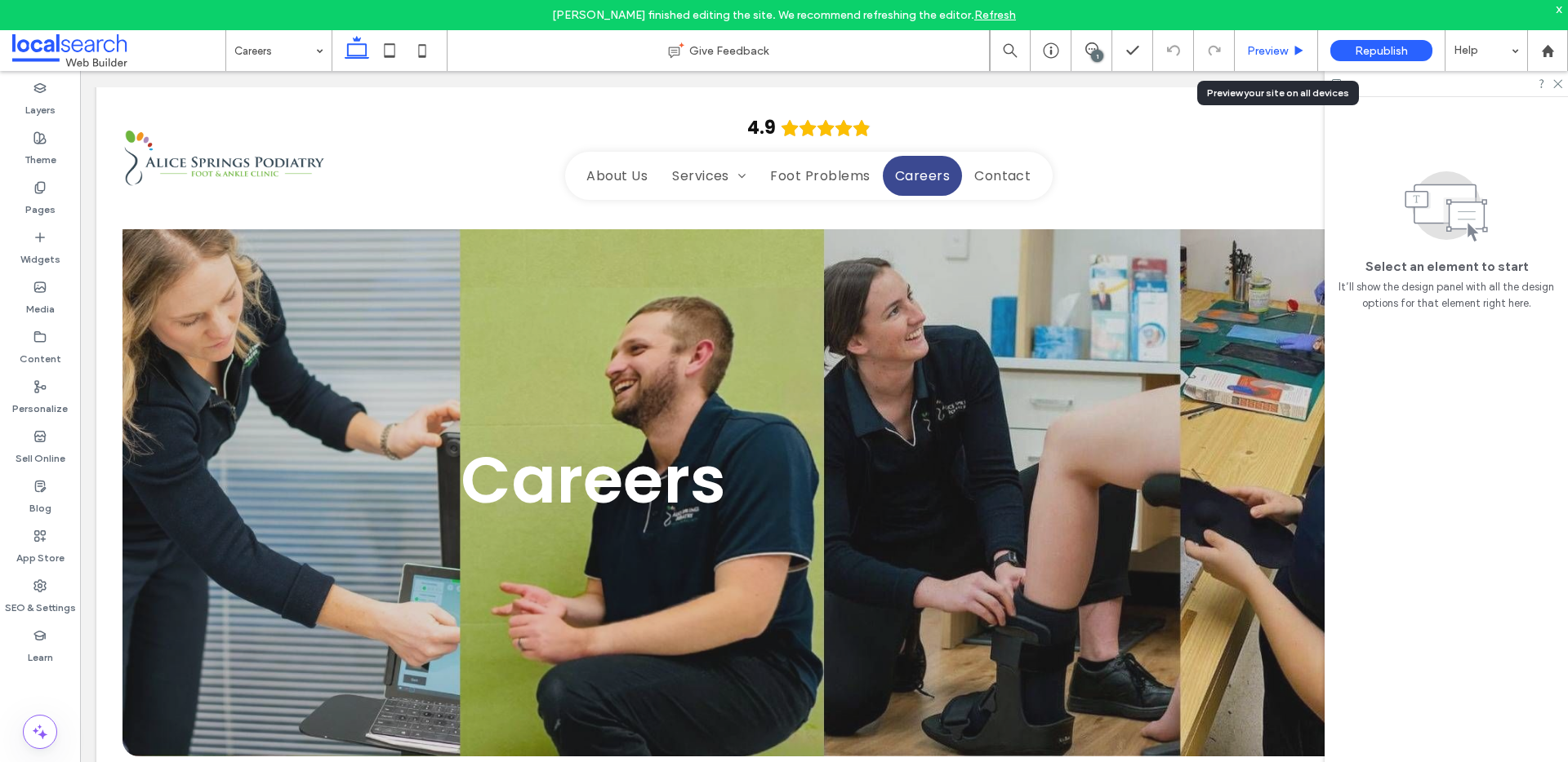
click at [1289, 48] on div "Preview" at bounding box center [1275, 51] width 82 height 14
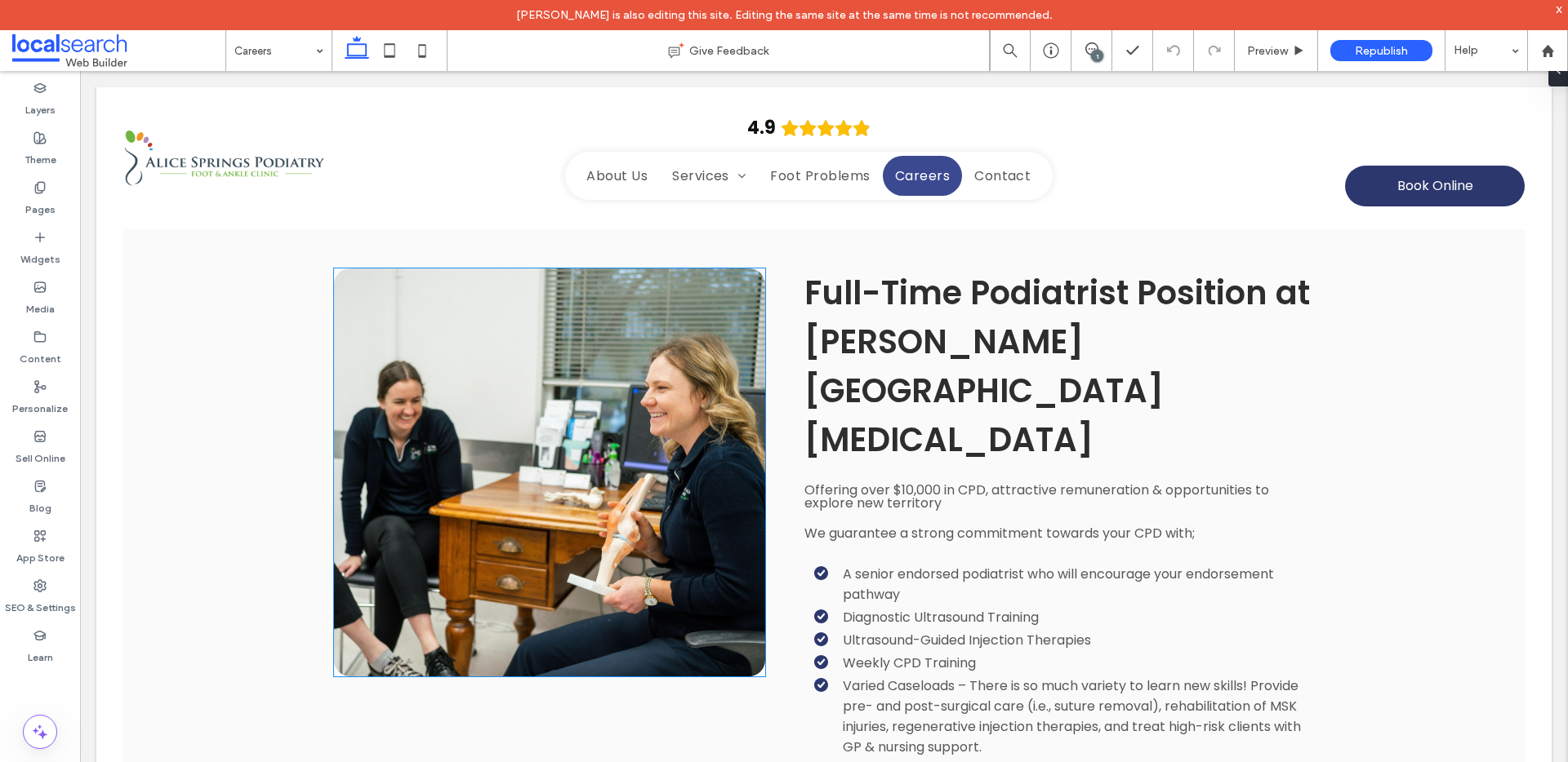
scroll to position [1790, 0]
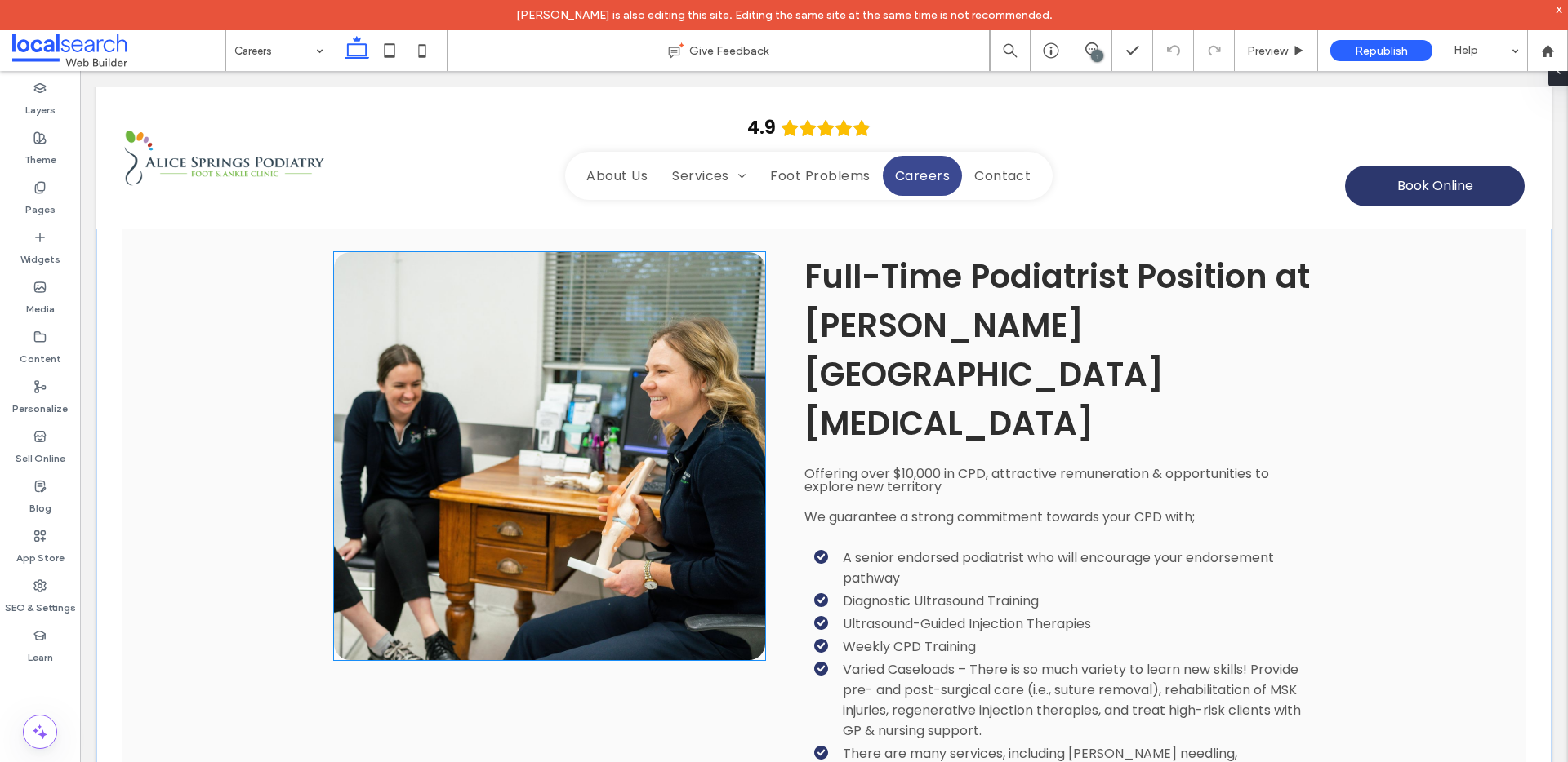
click at [555, 593] on link at bounding box center [549, 456] width 431 height 408
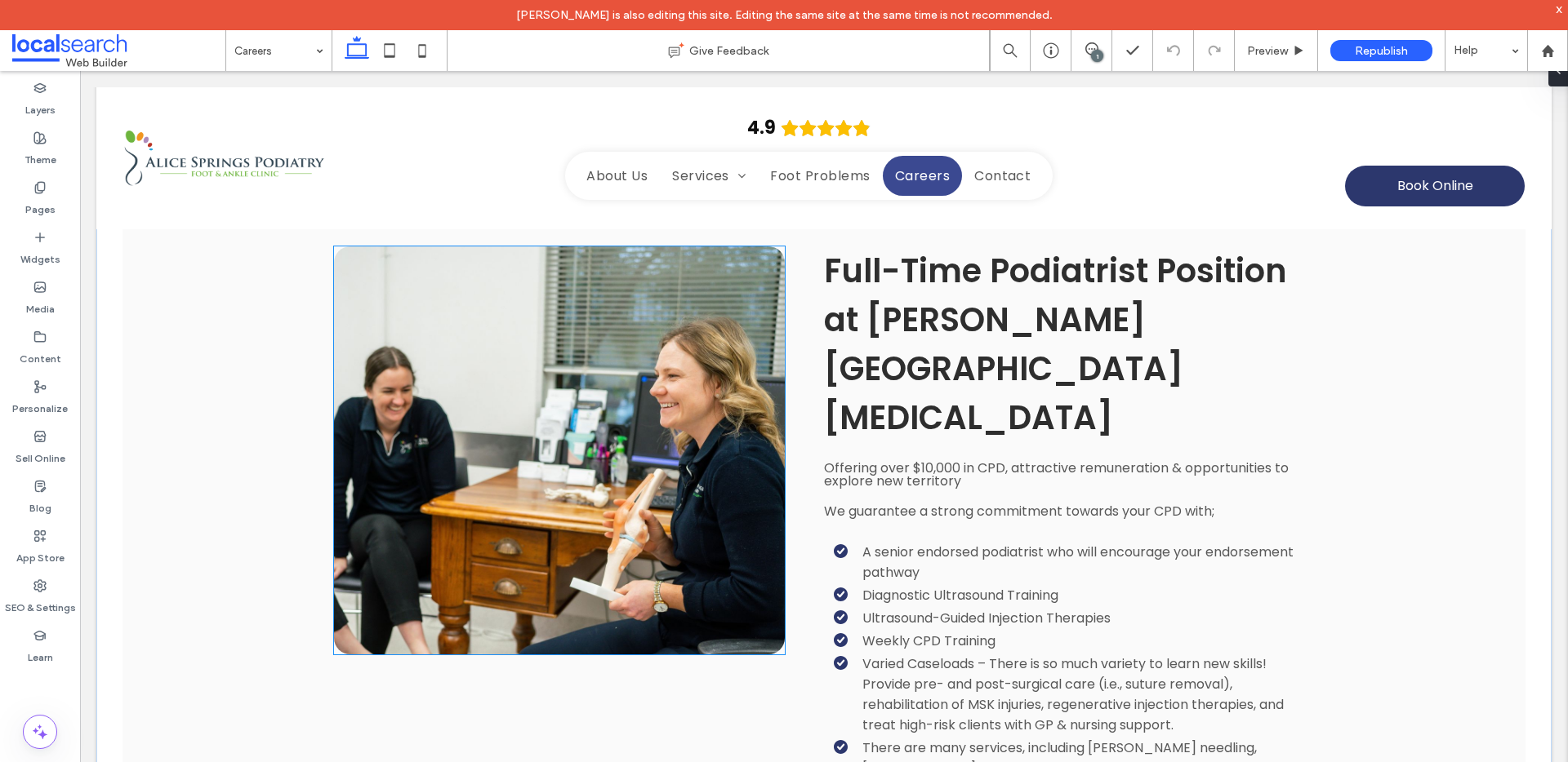
scroll to position [1791, 0]
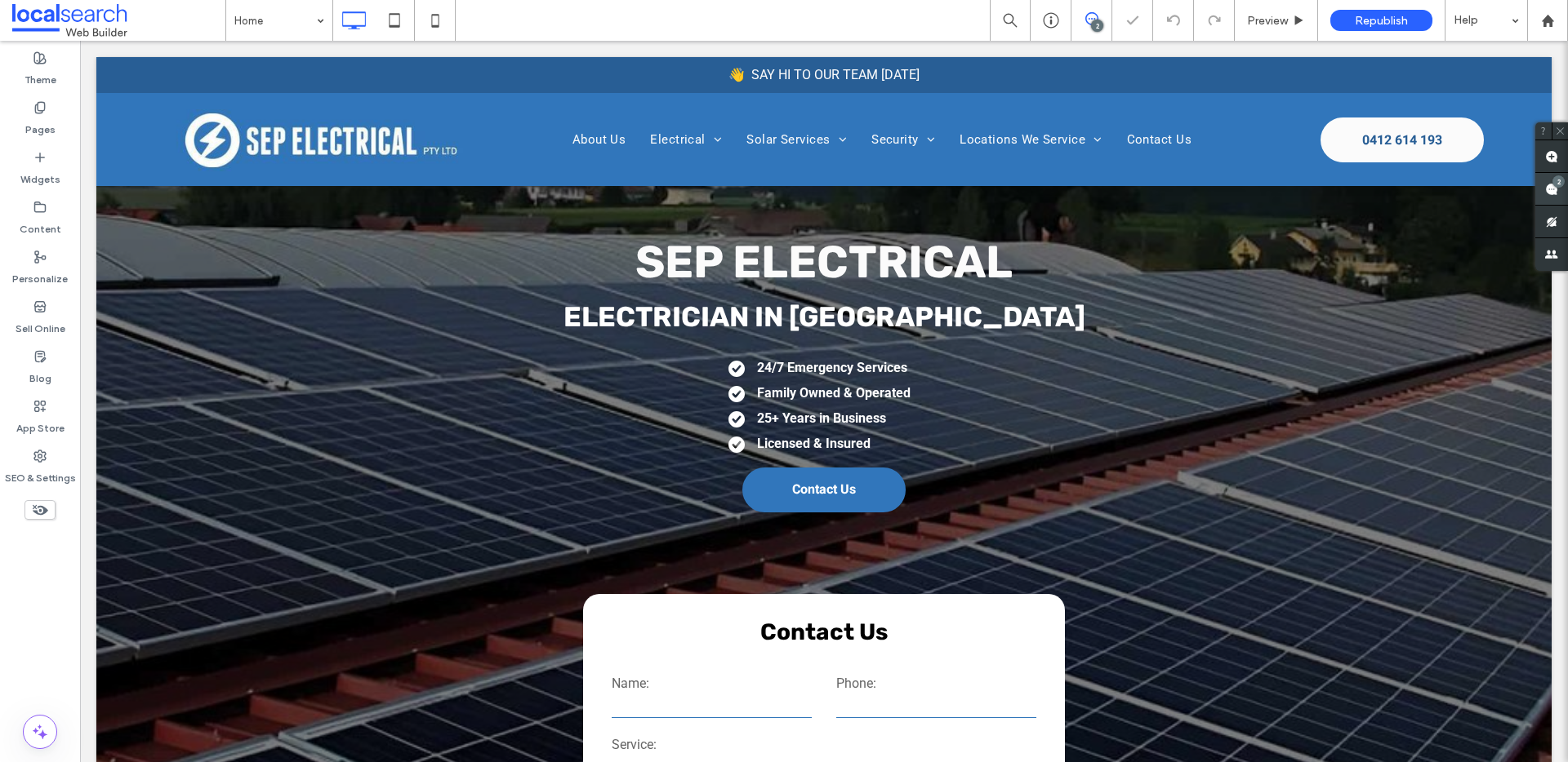
click at [1546, 179] on span at bounding box center [1552, 189] width 33 height 32
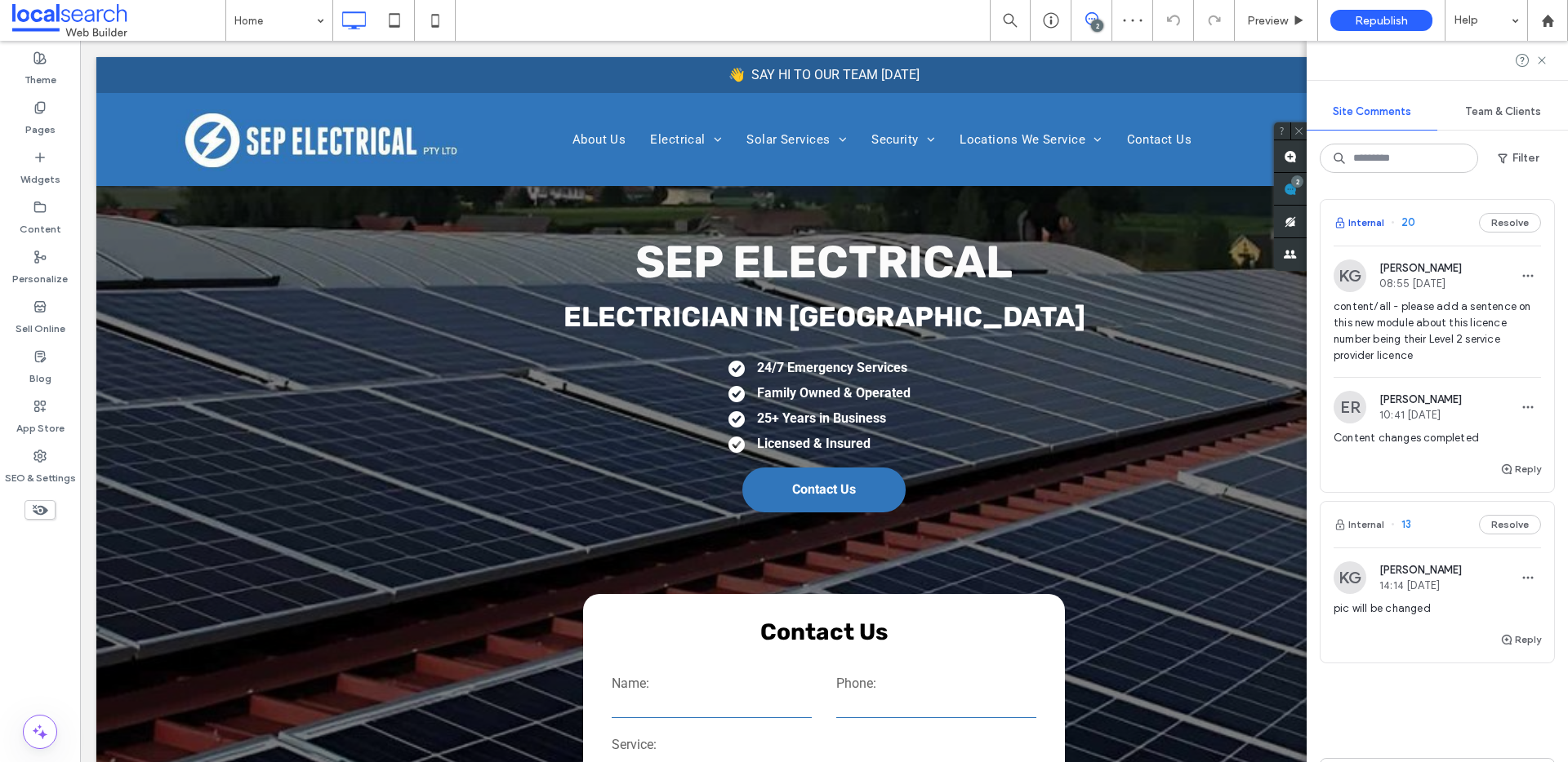
click at [1362, 213] on button "Internal" at bounding box center [1359, 223] width 51 height 20
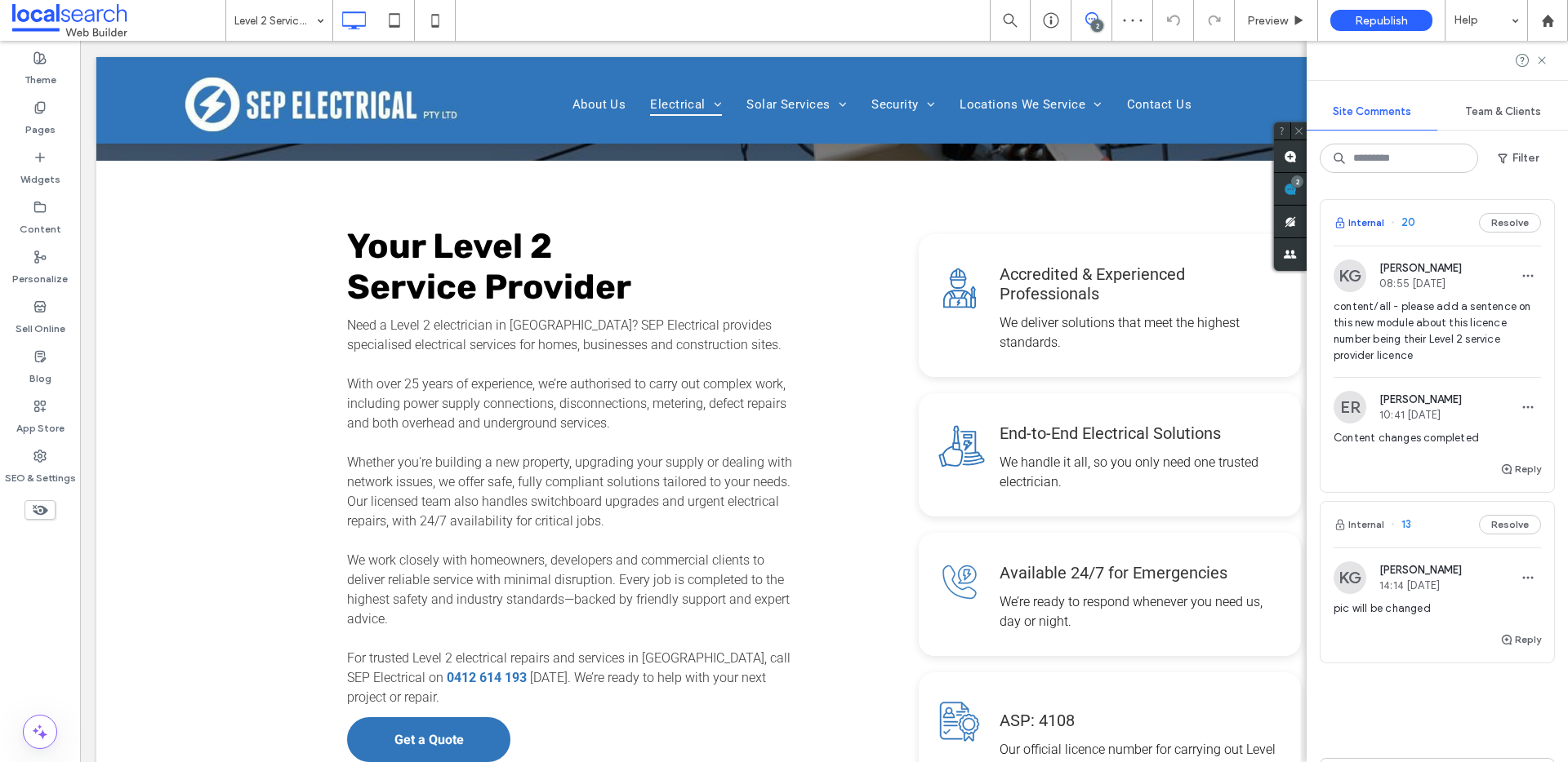
scroll to position [487, 0]
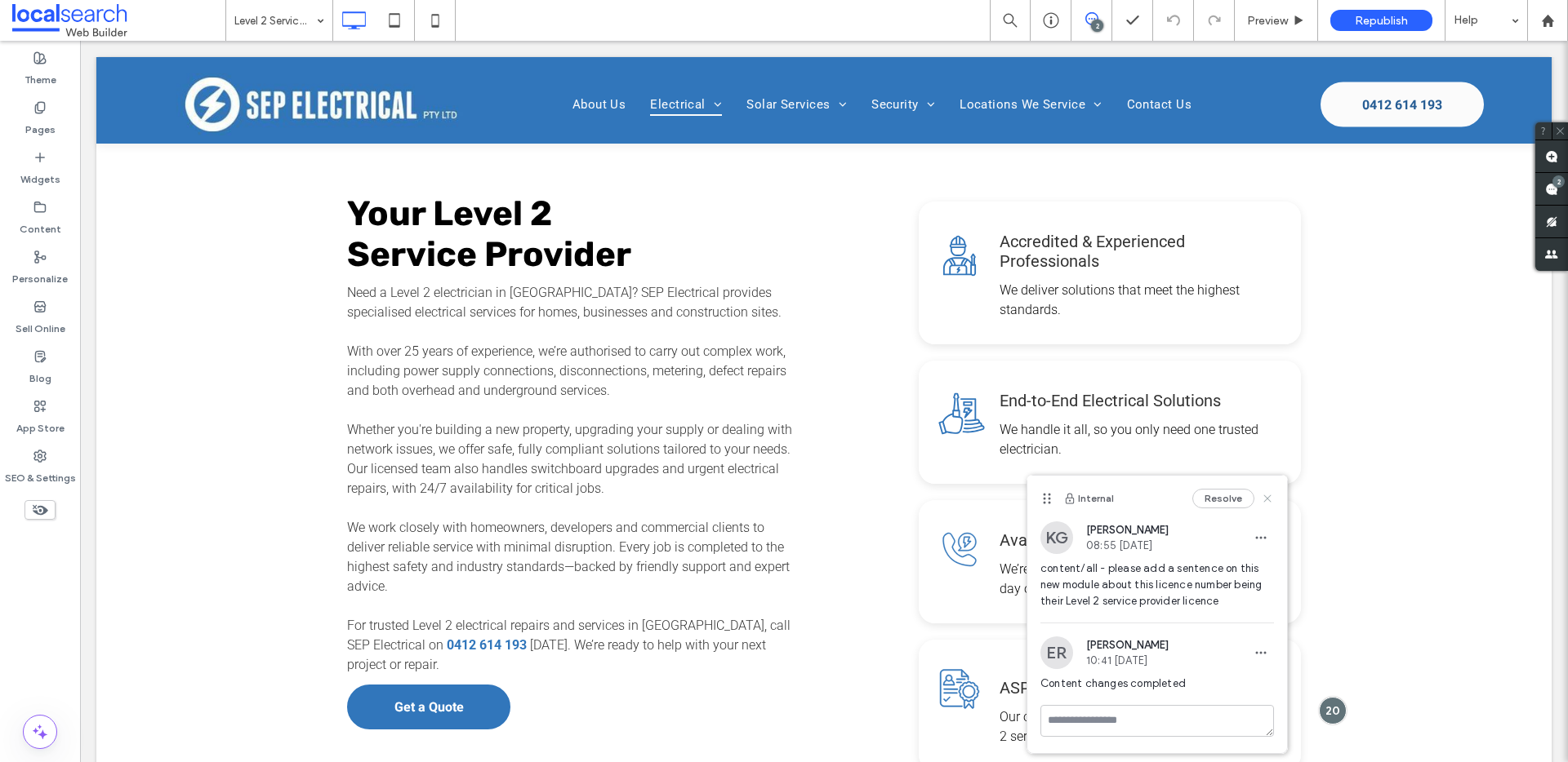
click at [1261, 495] on icon at bounding box center [1267, 499] width 13 height 13
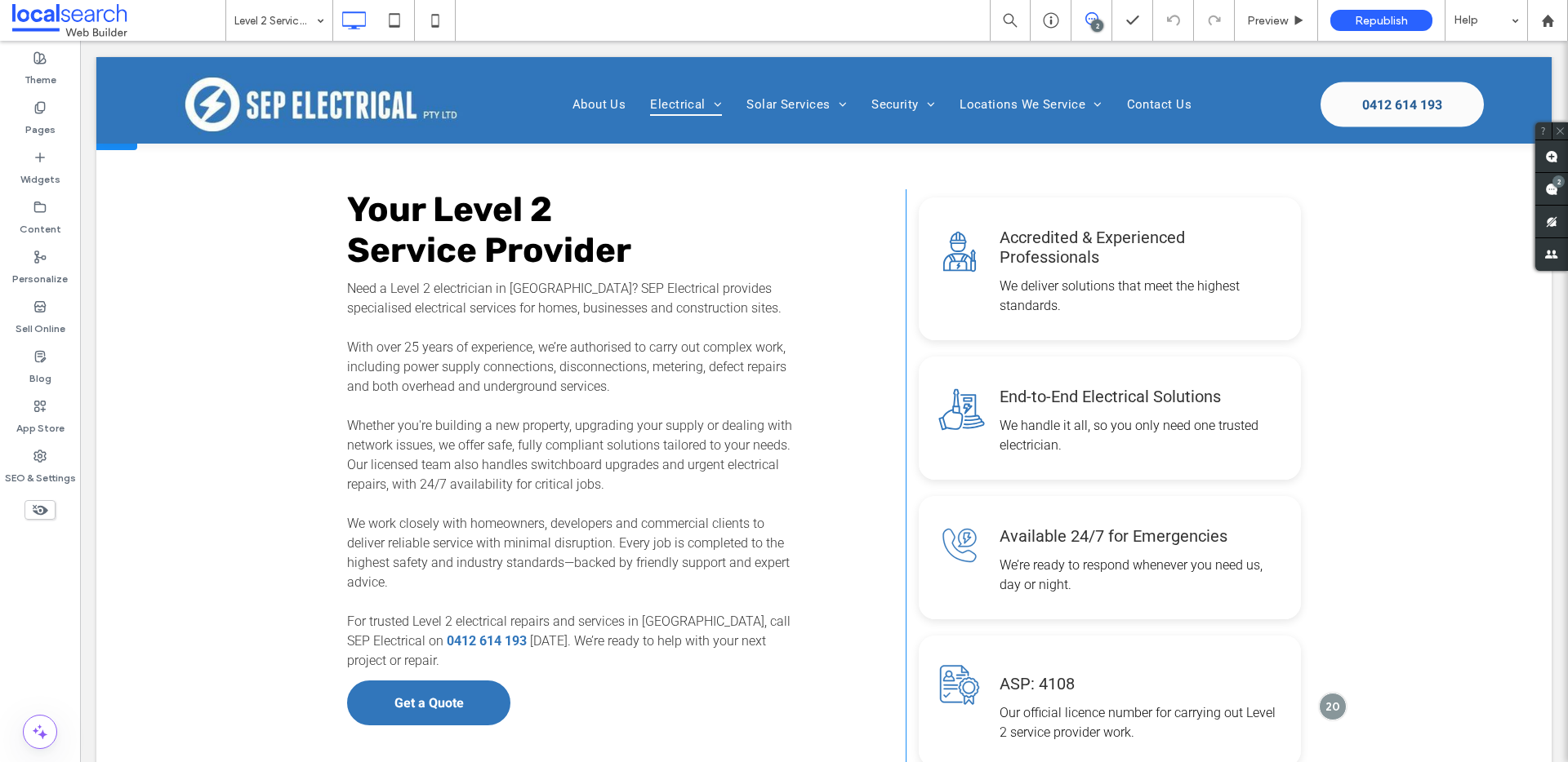
scroll to position [501, 0]
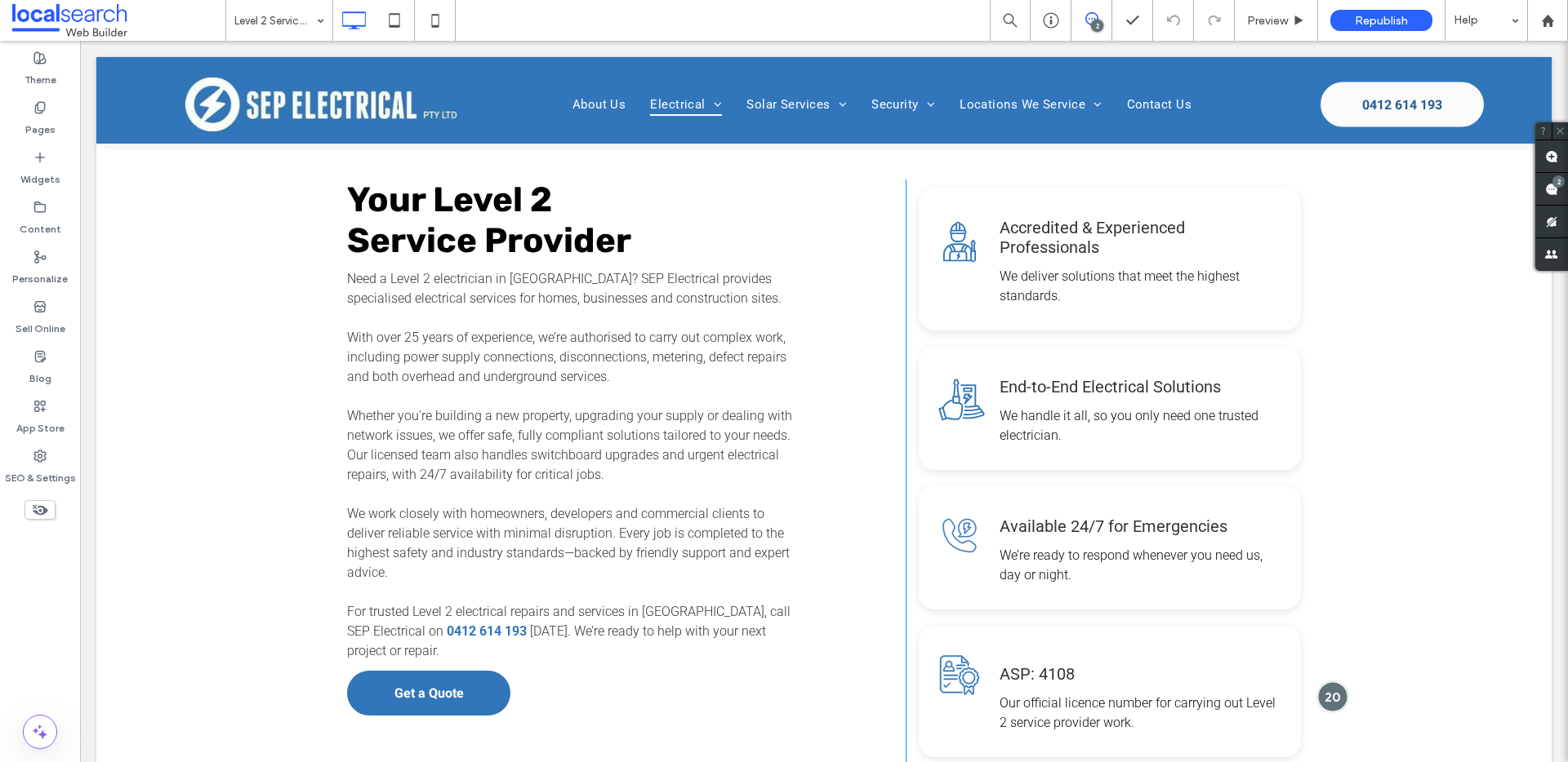
click at [1325, 681] on div at bounding box center [1332, 696] width 30 height 30
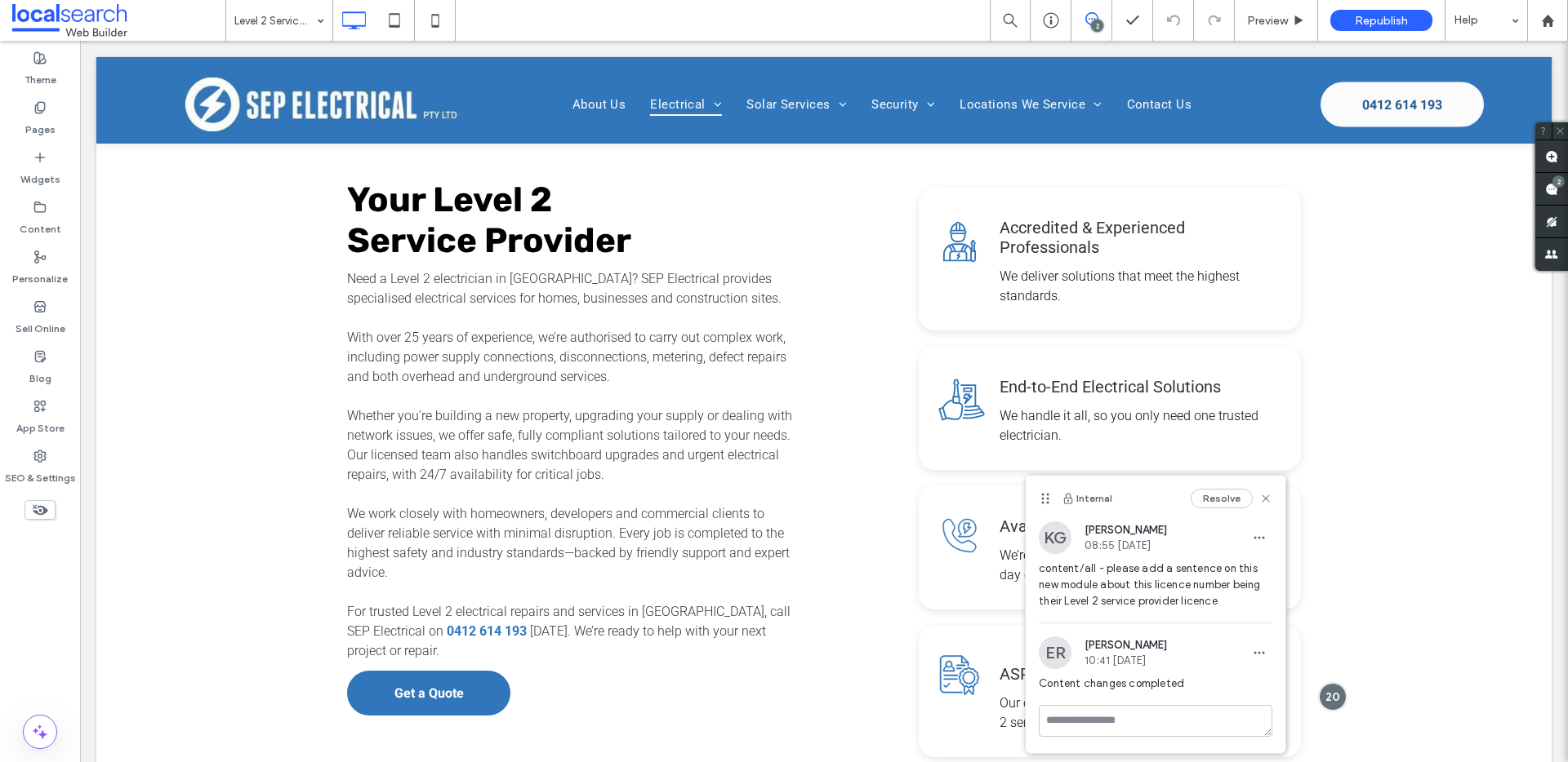
click at [1233, 503] on button "Resolve" at bounding box center [1221, 499] width 62 height 20
click at [1556, 182] on div "2" at bounding box center [1558, 181] width 12 height 12
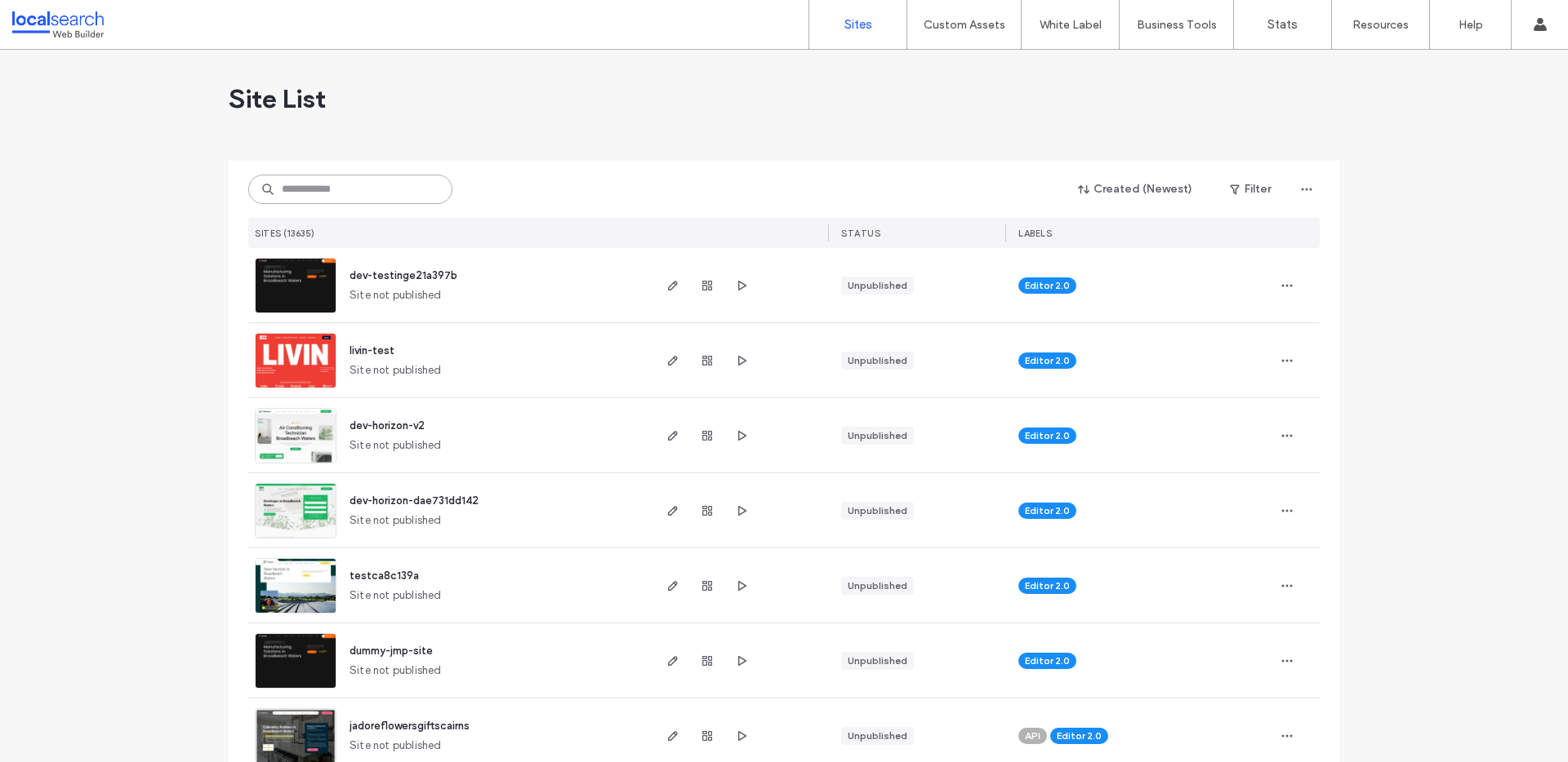
click at [372, 185] on input at bounding box center [350, 190] width 204 height 30
paste input "********"
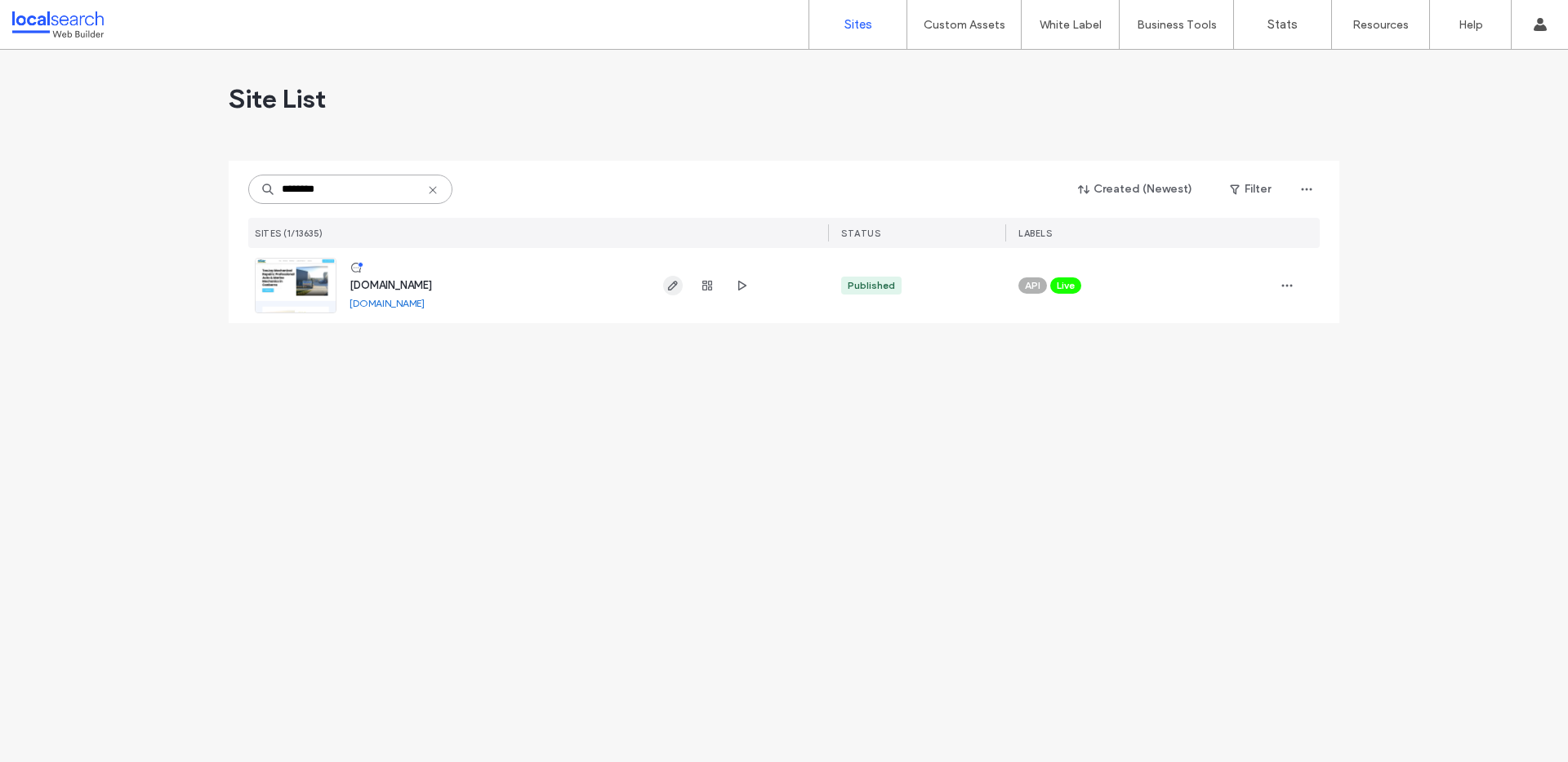
type input "********"
click at [675, 288] on icon "button" at bounding box center [673, 286] width 13 height 13
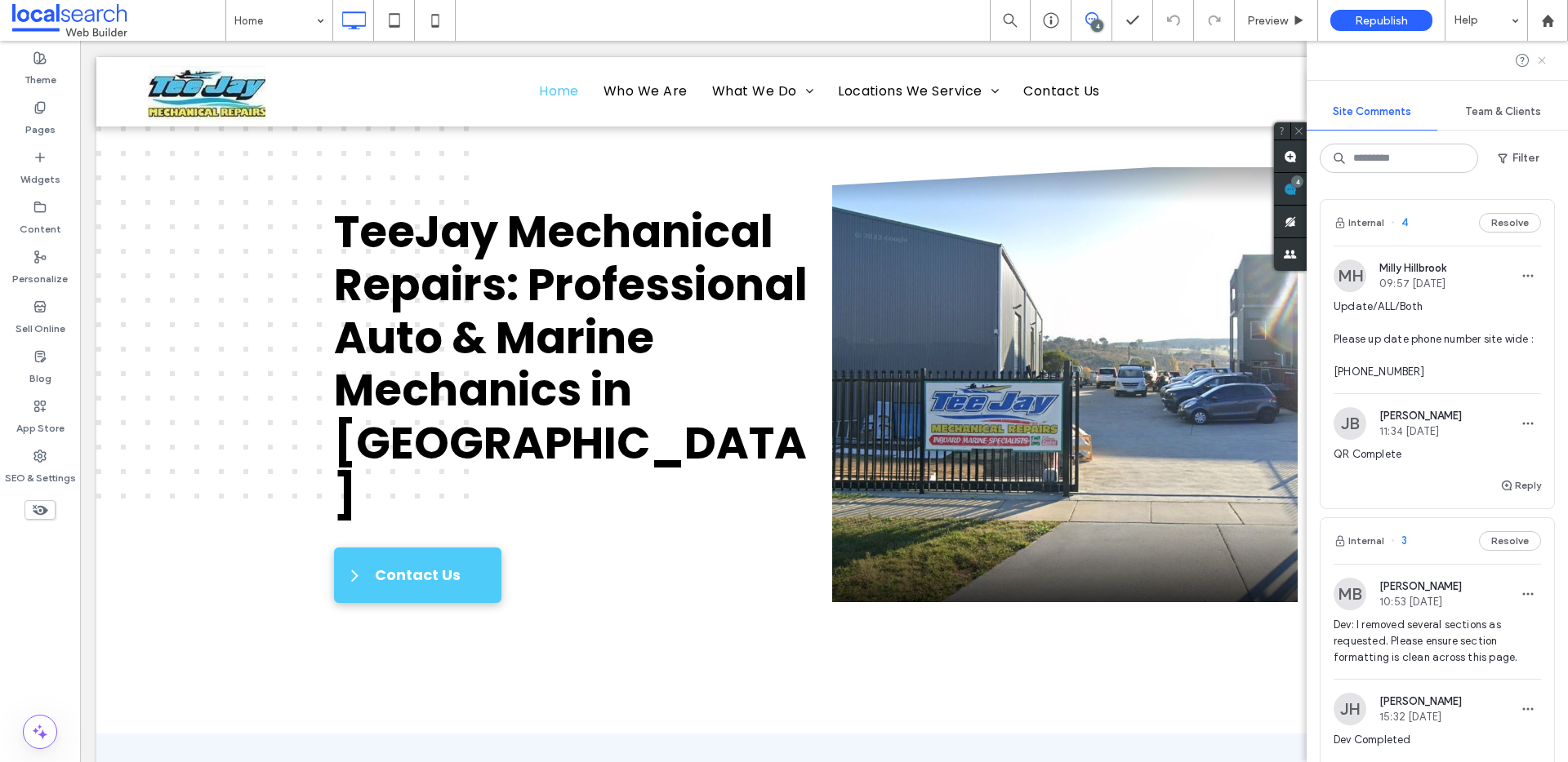
click at [1538, 60] on icon at bounding box center [1542, 61] width 13 height 13
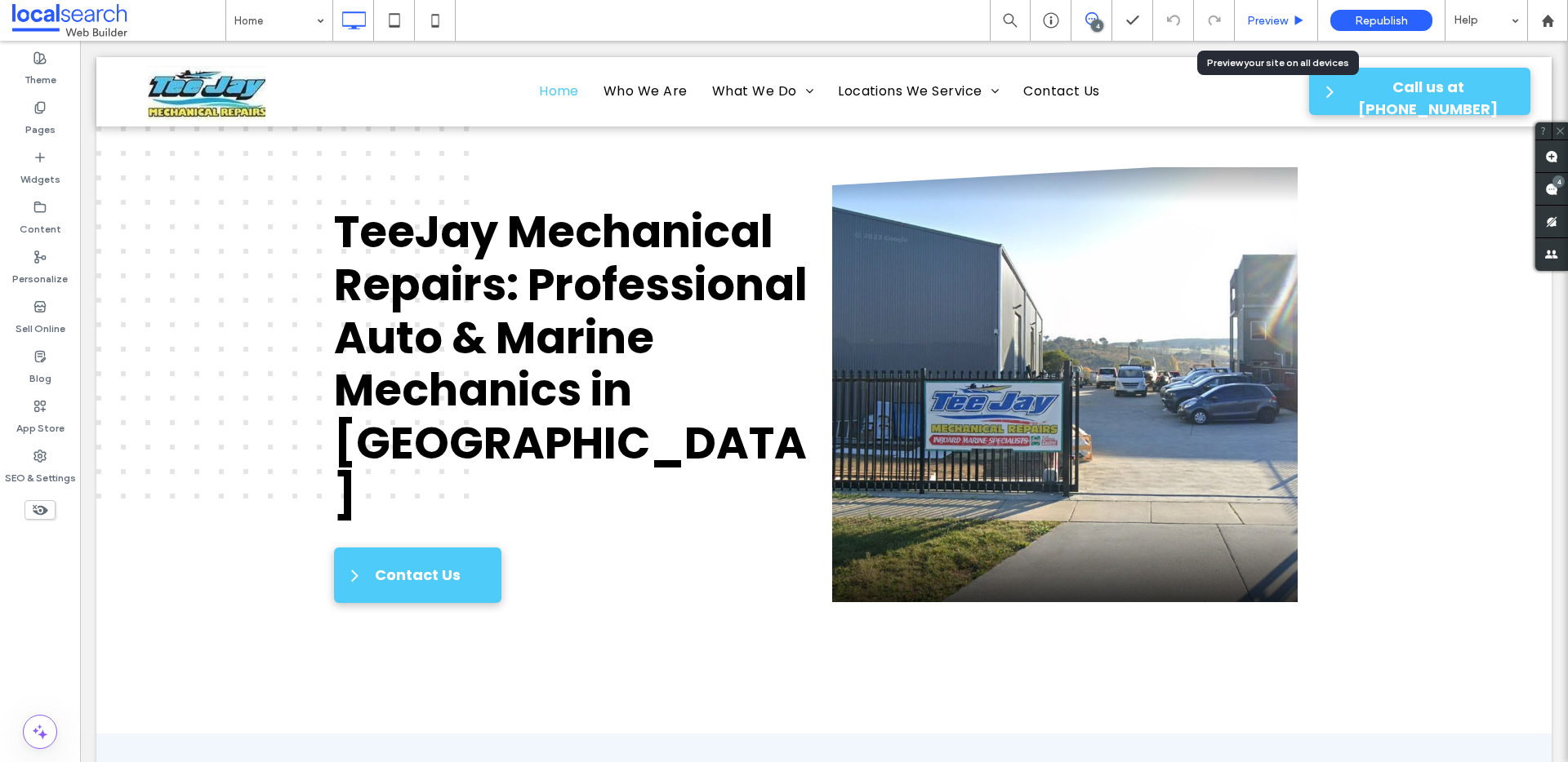
click at [1289, 19] on div "Preview" at bounding box center [1275, 21] width 82 height 14
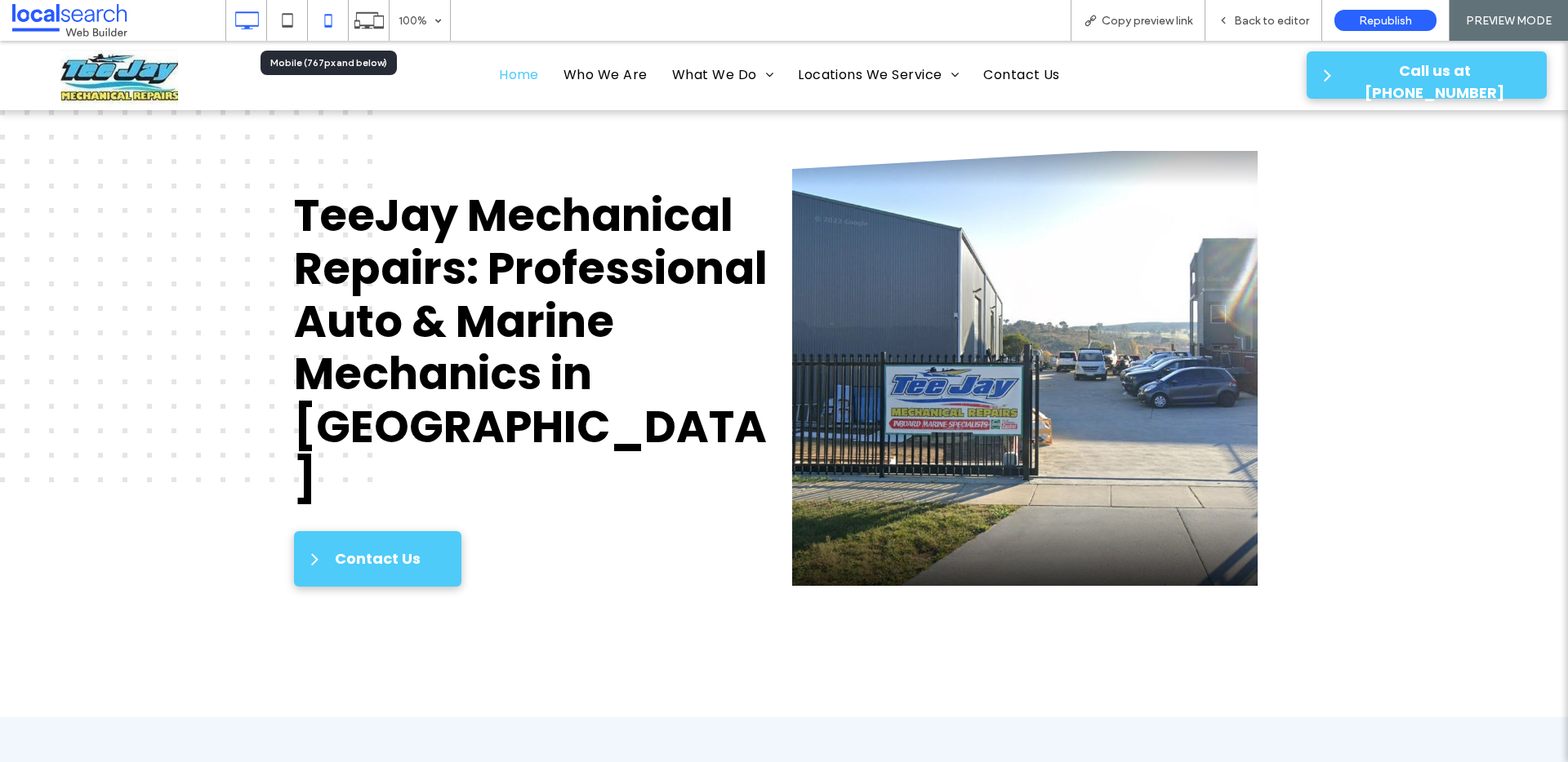
click at [335, 18] on icon at bounding box center [328, 21] width 33 height 33
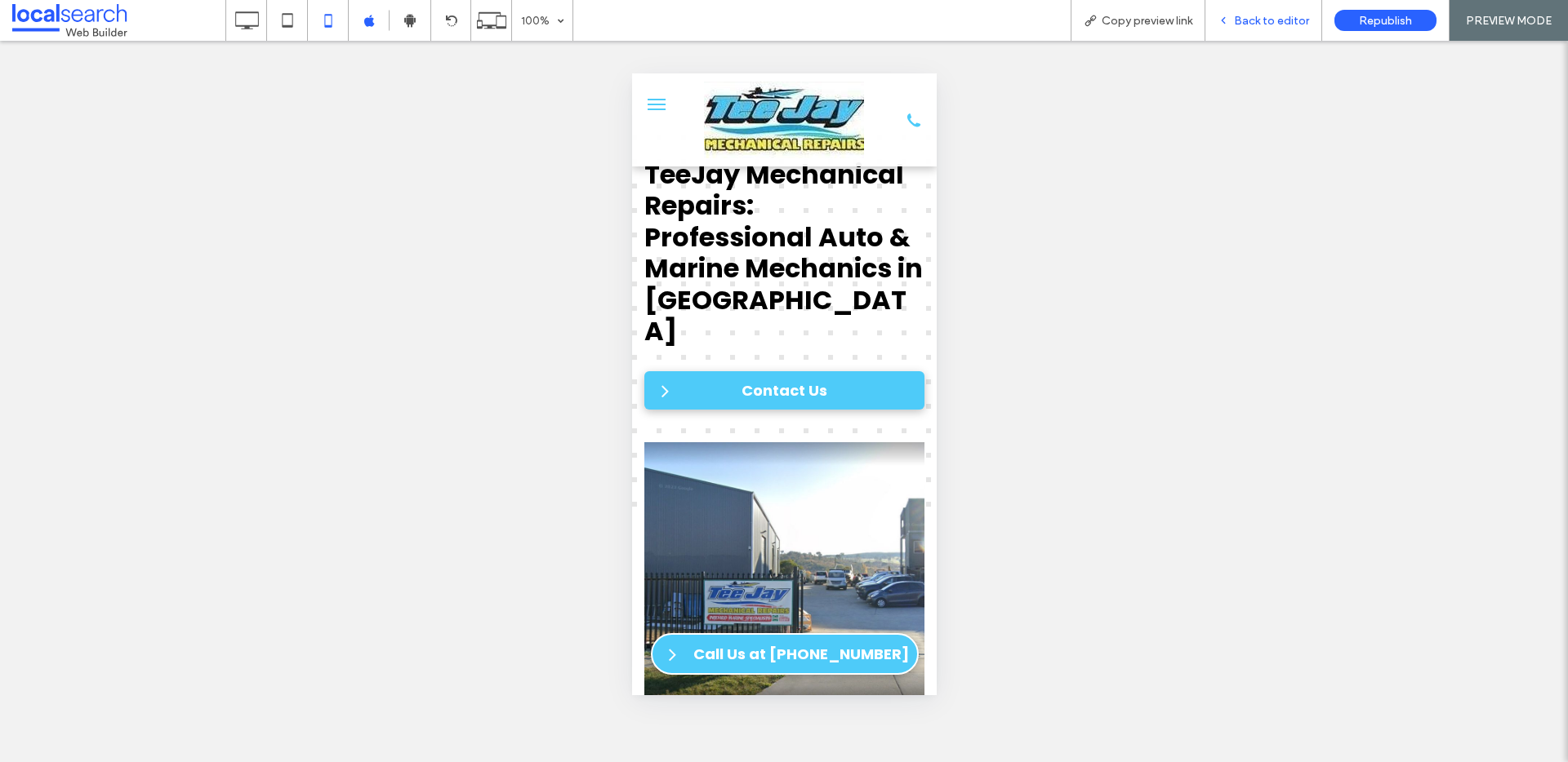
click at [1284, 16] on span "Back to editor" at bounding box center [1270, 21] width 75 height 14
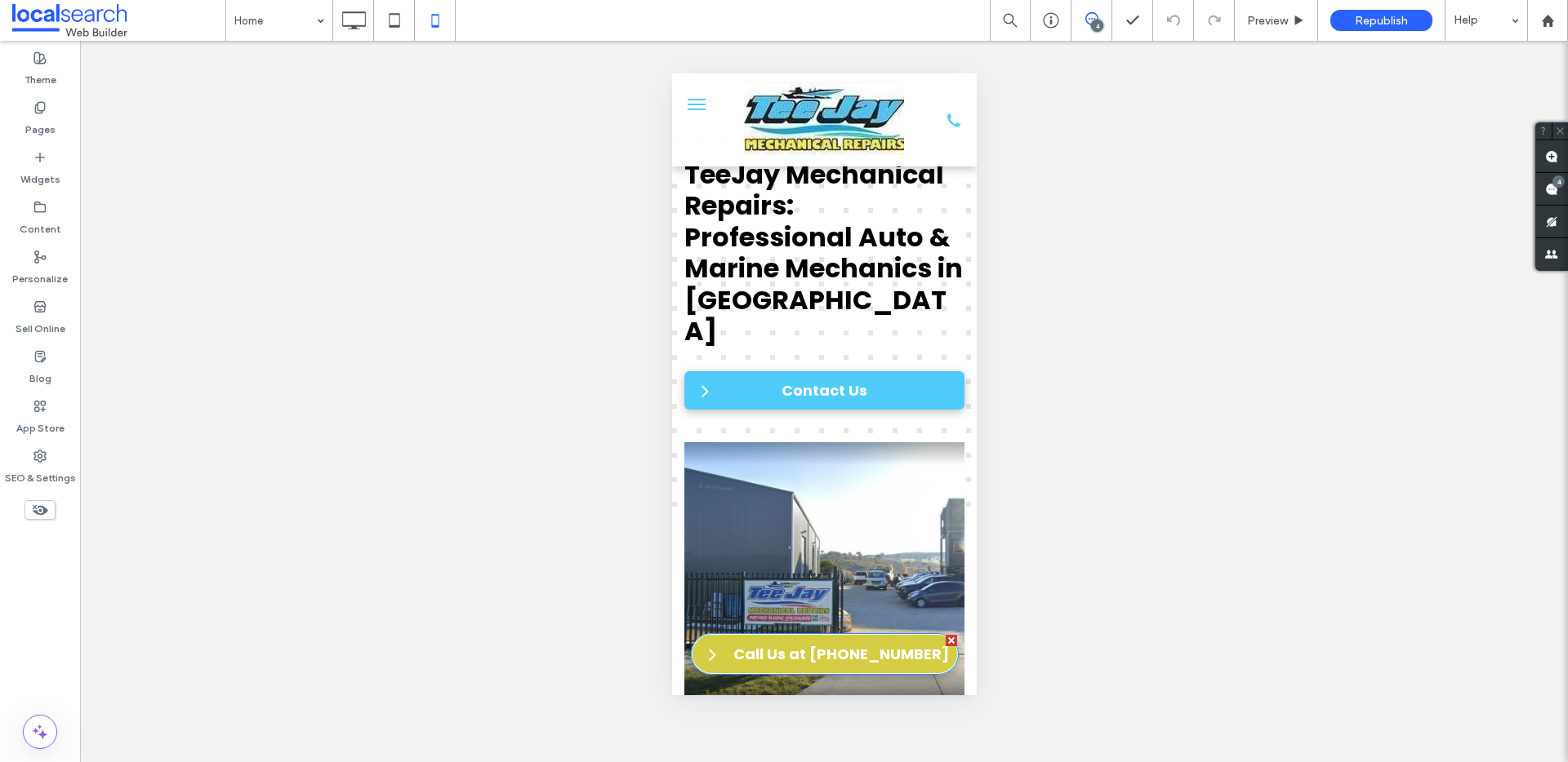
click at [855, 641] on span "Call Us at [PHONE_NUMBER]" at bounding box center [840, 654] width 227 height 39
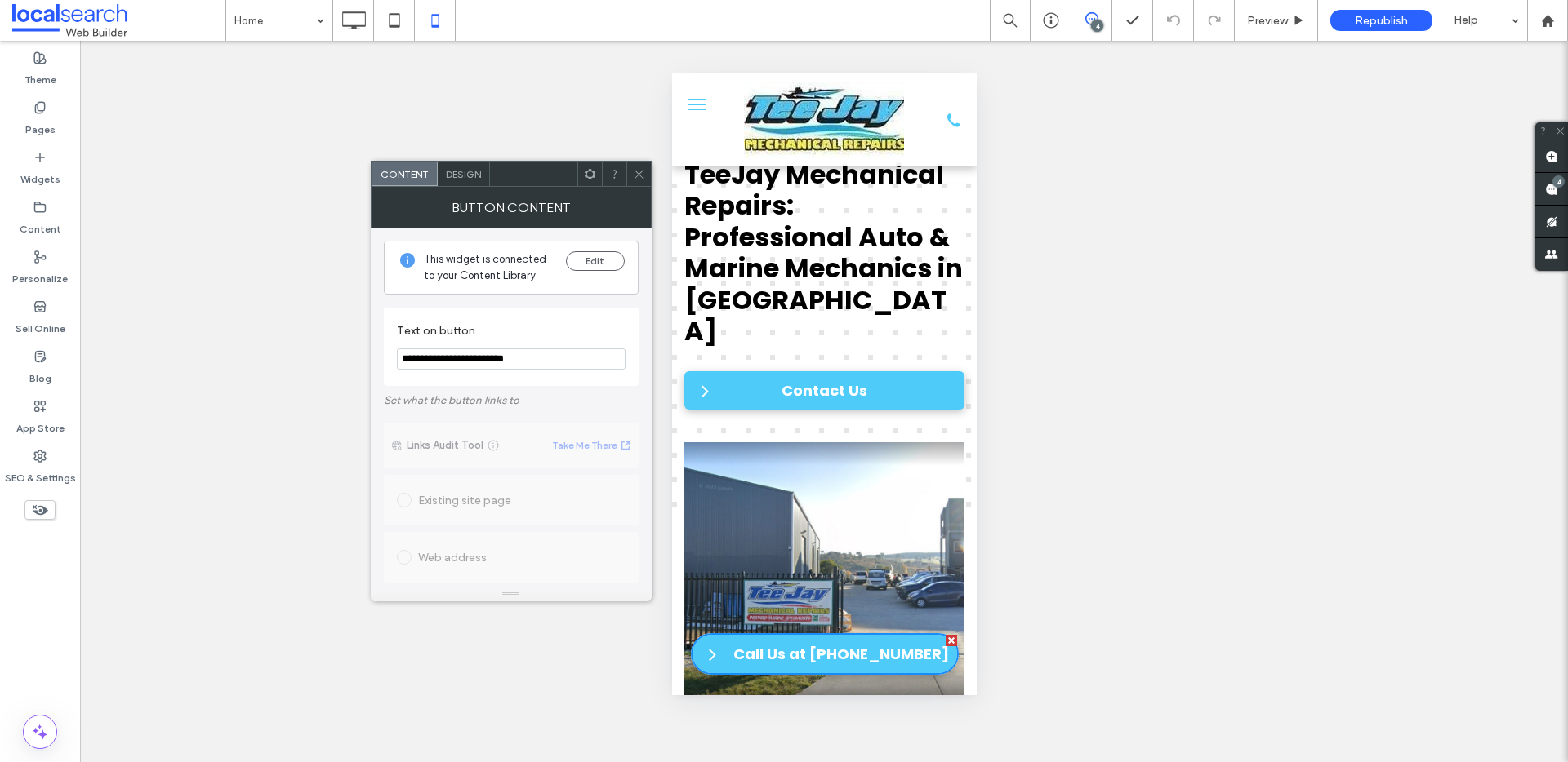
click at [523, 363] on input "**********" at bounding box center [511, 359] width 229 height 21
drag, startPoint x: 448, startPoint y: 358, endPoint x: 577, endPoint y: 361, distance: 129.0
click at [577, 361] on input "**********" at bounding box center [511, 359] width 229 height 21
type input "**********"
click at [641, 175] on icon at bounding box center [639, 174] width 12 height 12
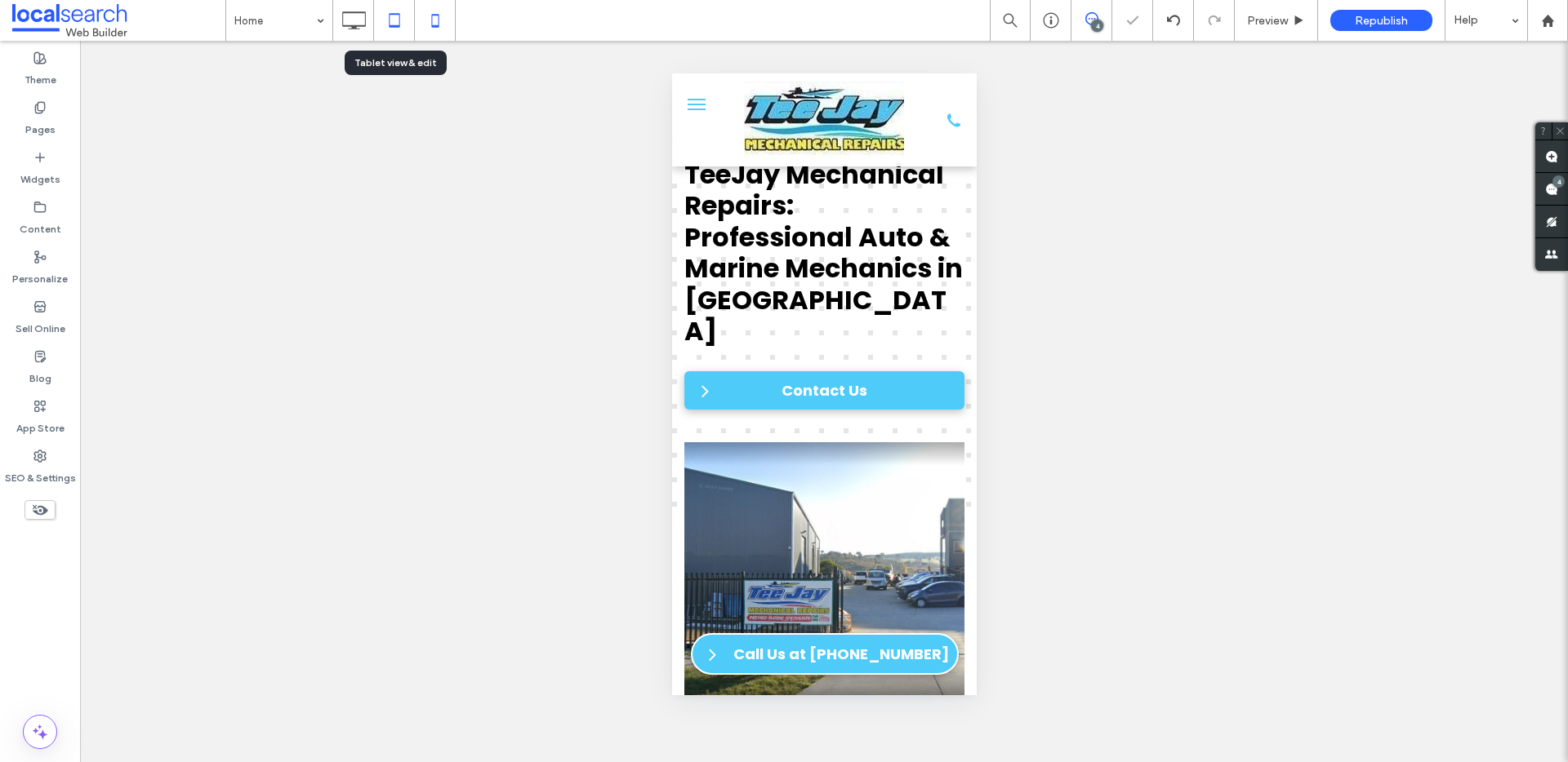
click at [398, 18] on icon at bounding box center [395, 21] width 33 height 33
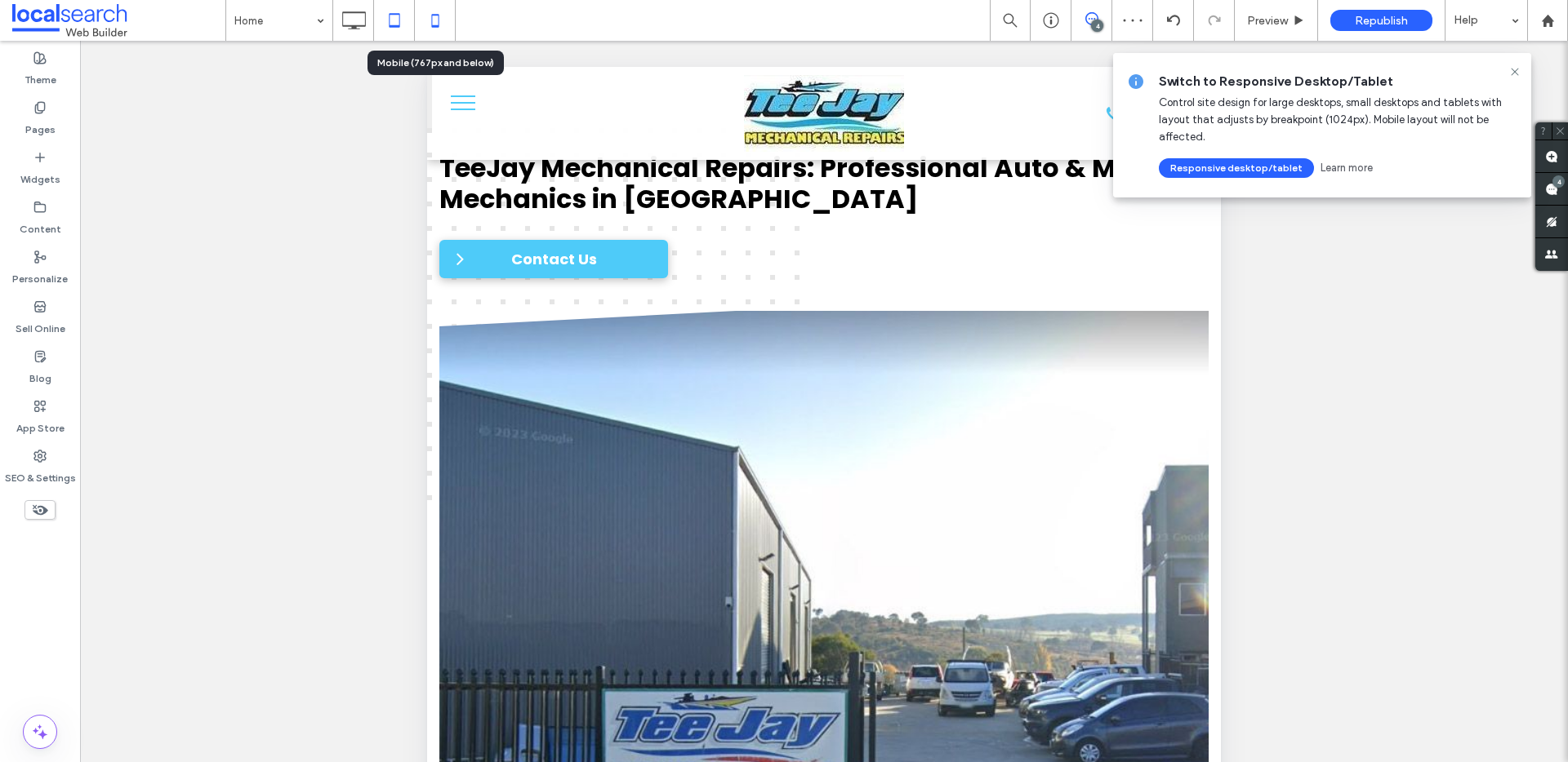
click at [431, 20] on icon at bounding box center [435, 21] width 33 height 33
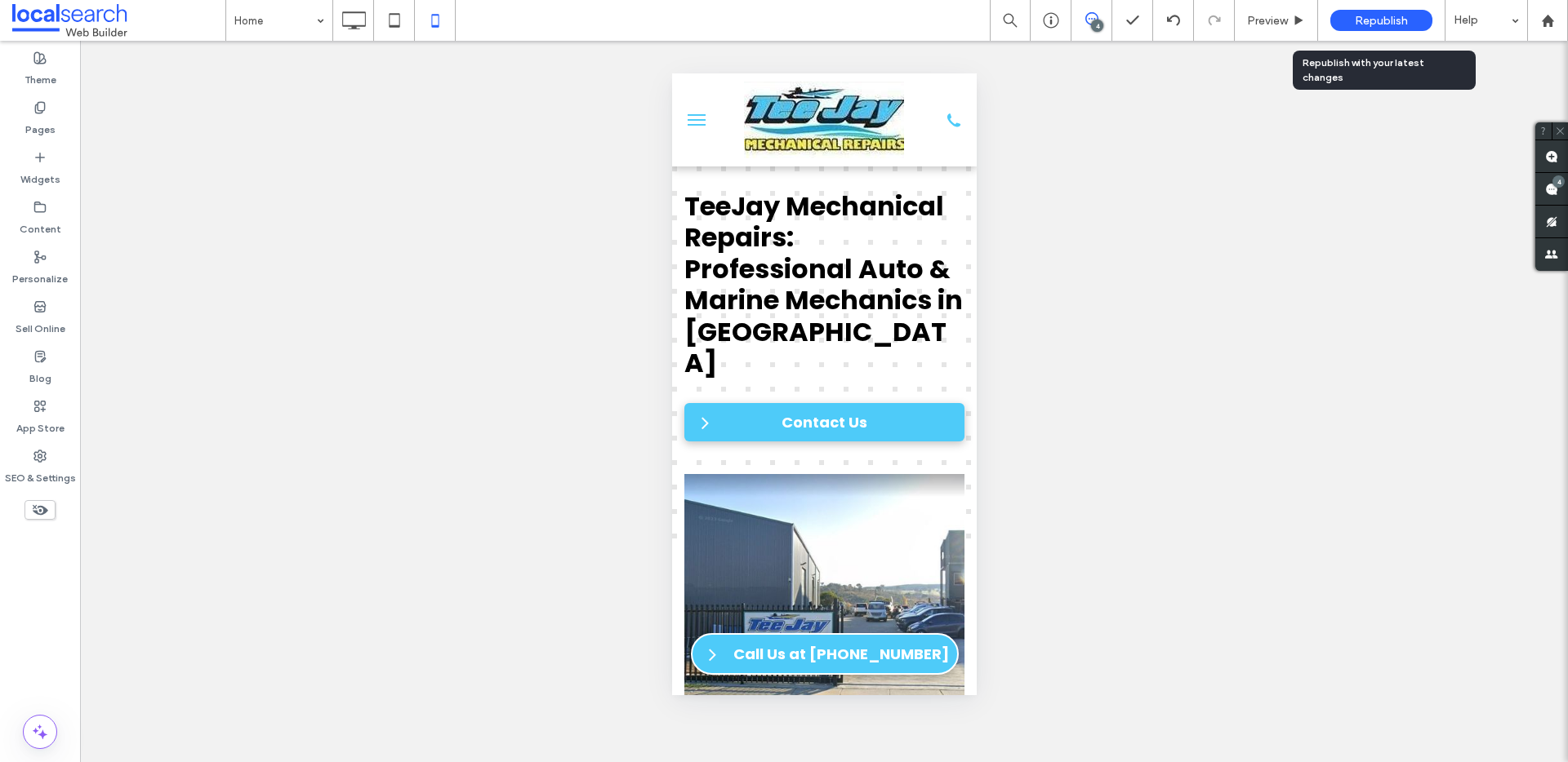
click at [1383, 20] on span "Republish" at bounding box center [1381, 21] width 53 height 14
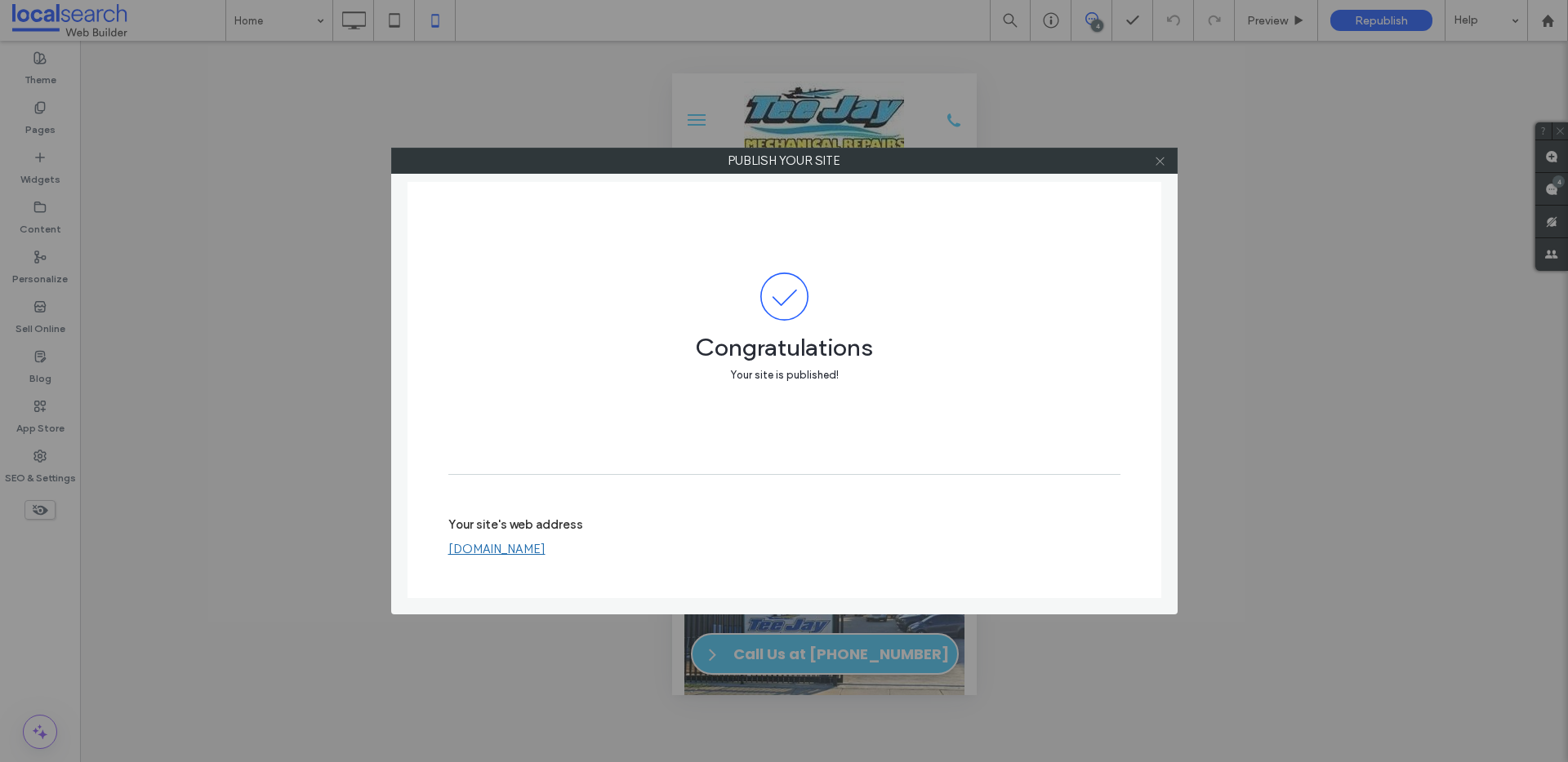
click at [1162, 163] on use at bounding box center [1159, 161] width 8 height 8
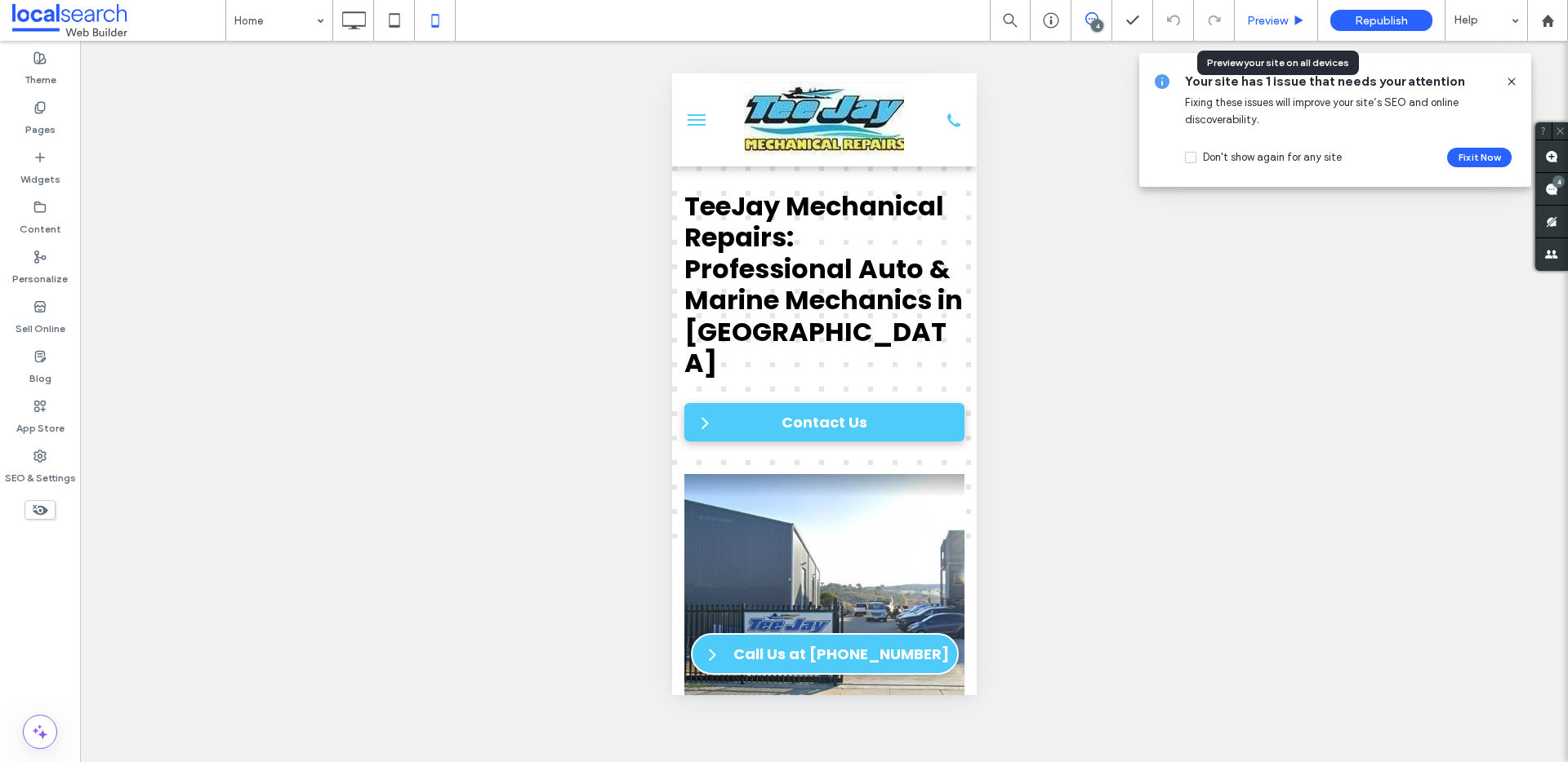
click at [1257, 19] on span "Preview" at bounding box center [1267, 21] width 41 height 14
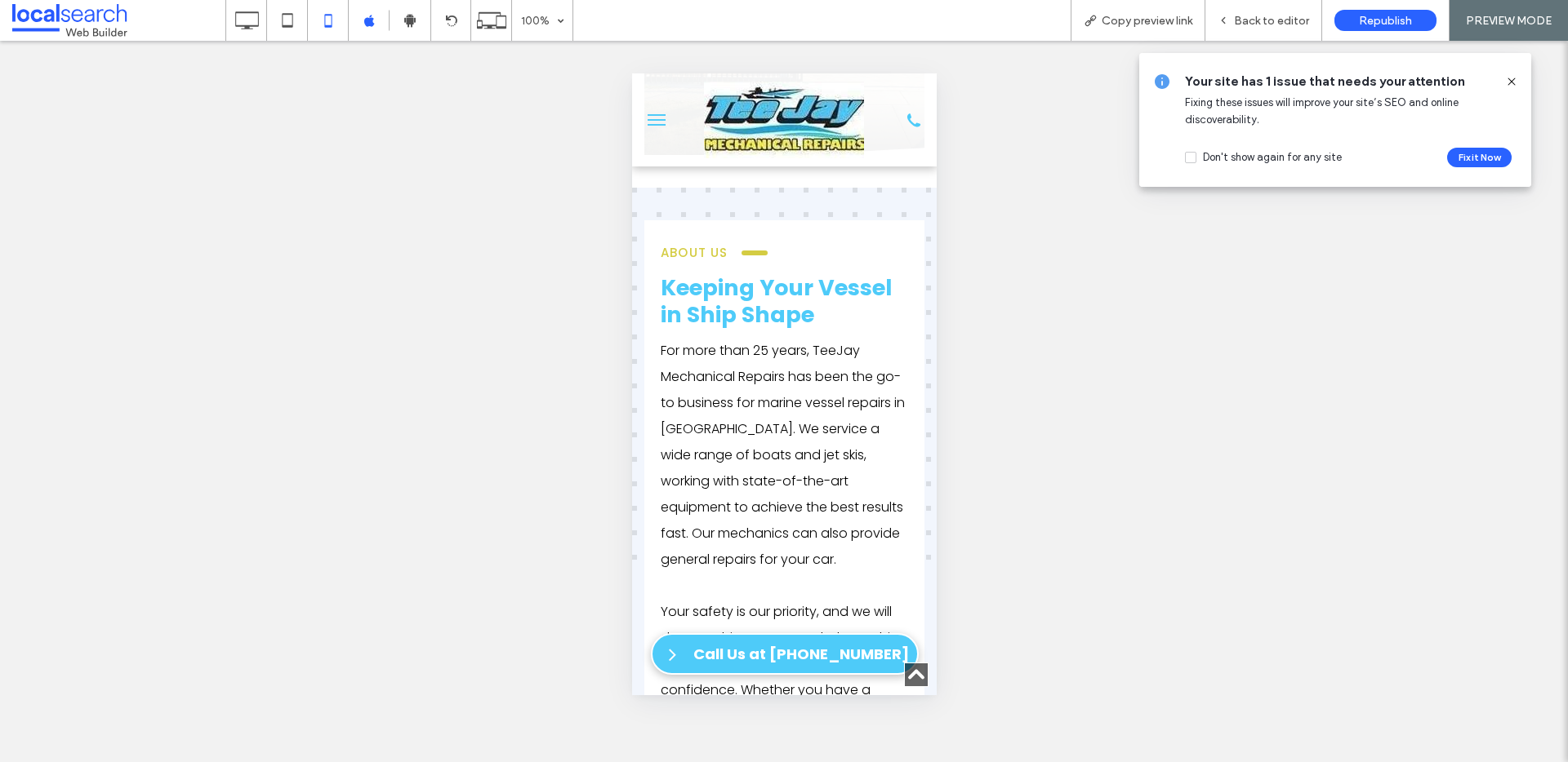
scroll to position [631, 0]
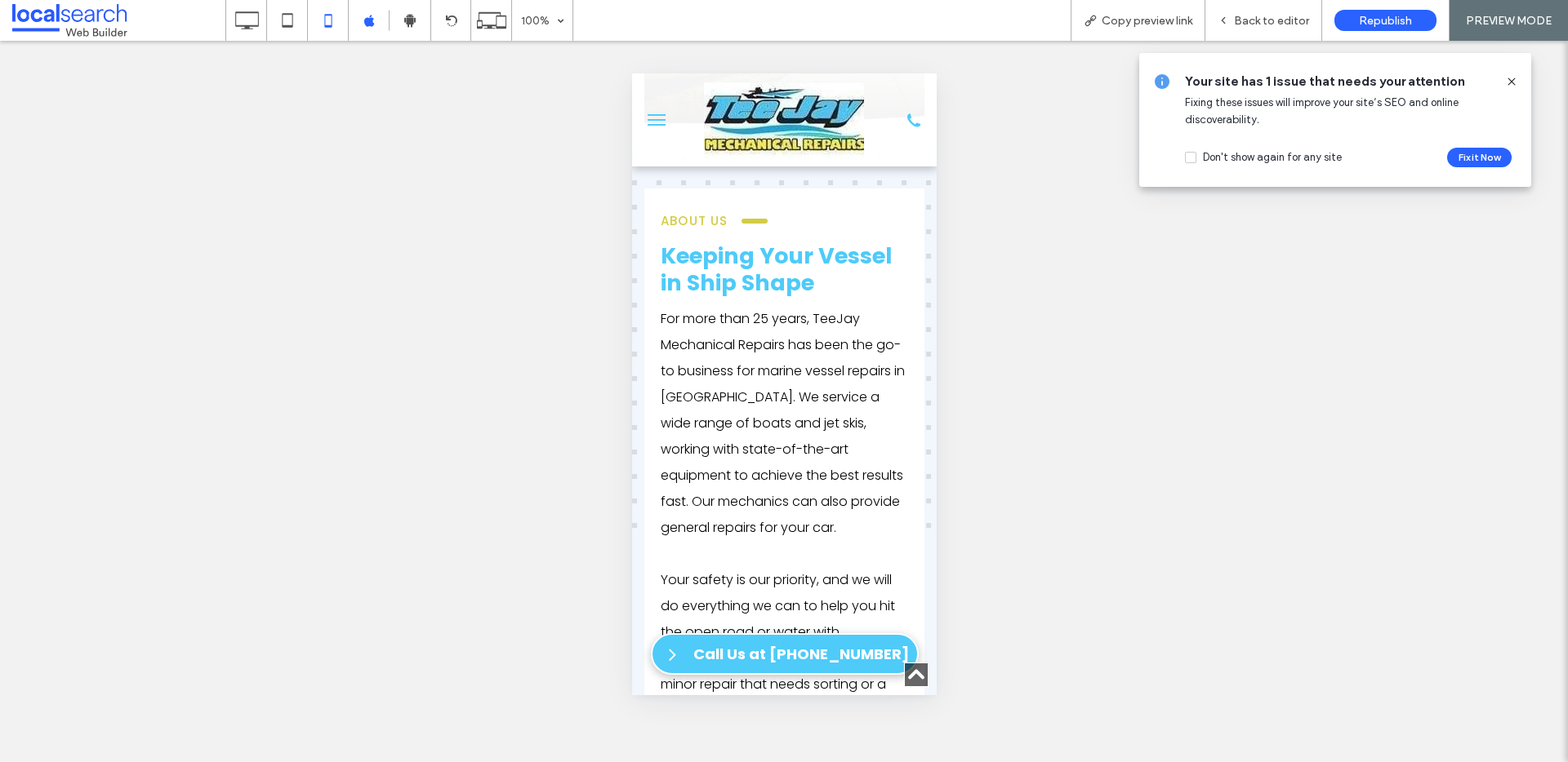
click at [1508, 81] on icon at bounding box center [1511, 81] width 13 height 13
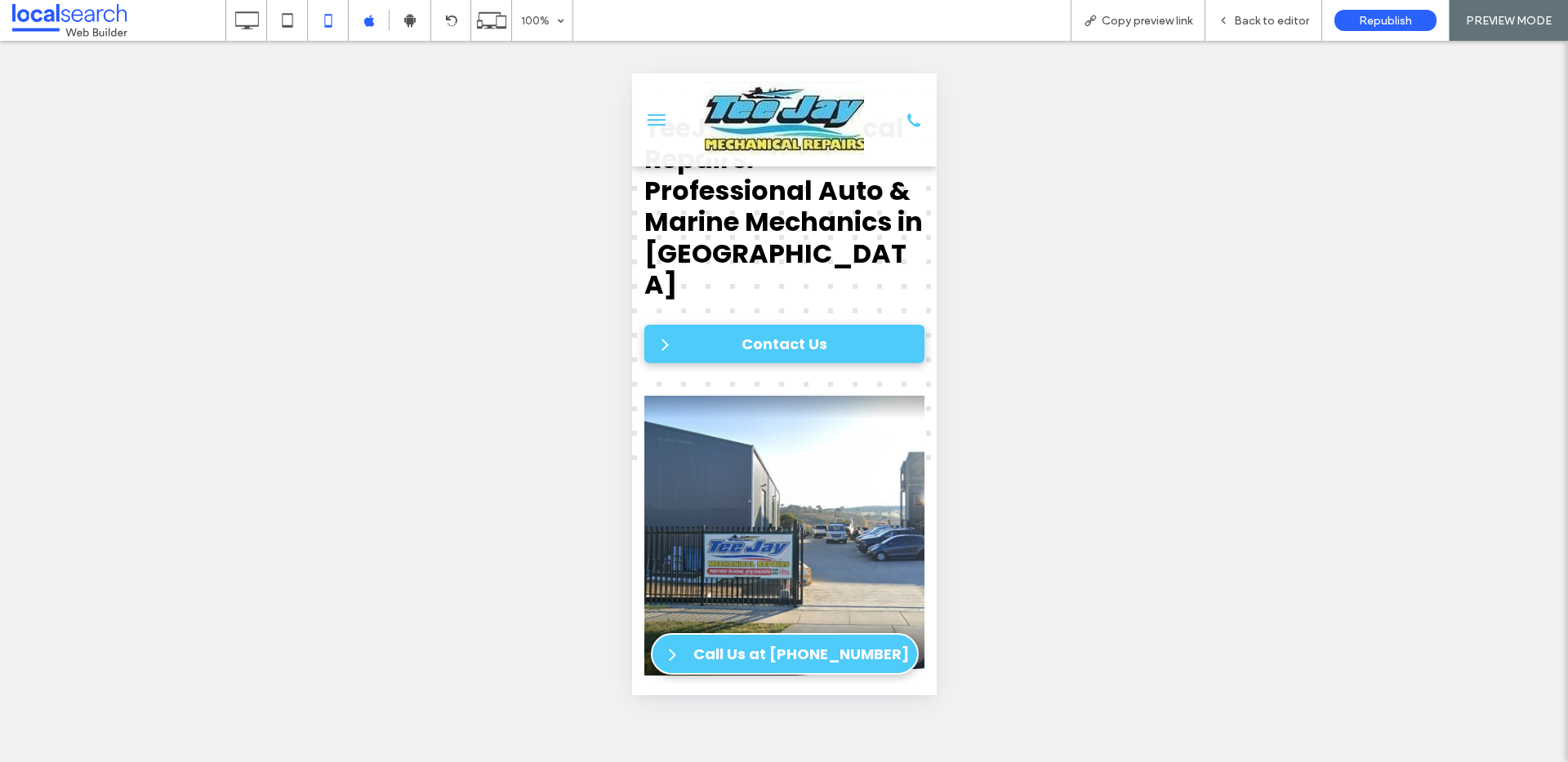
scroll to position [0, 0]
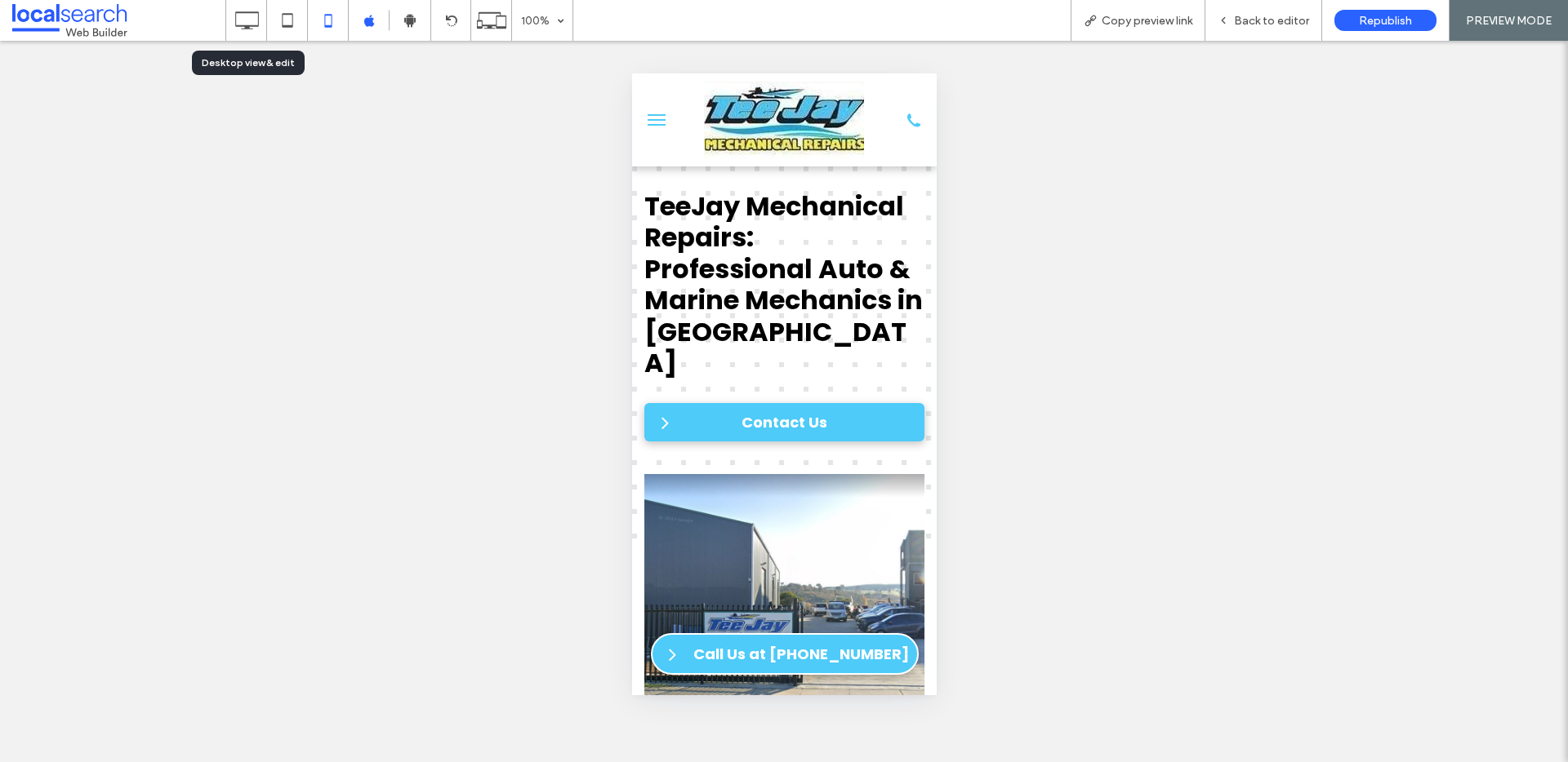
click at [254, 18] on icon at bounding box center [247, 21] width 33 height 33
